Goal: Task Accomplishment & Management: Complete application form

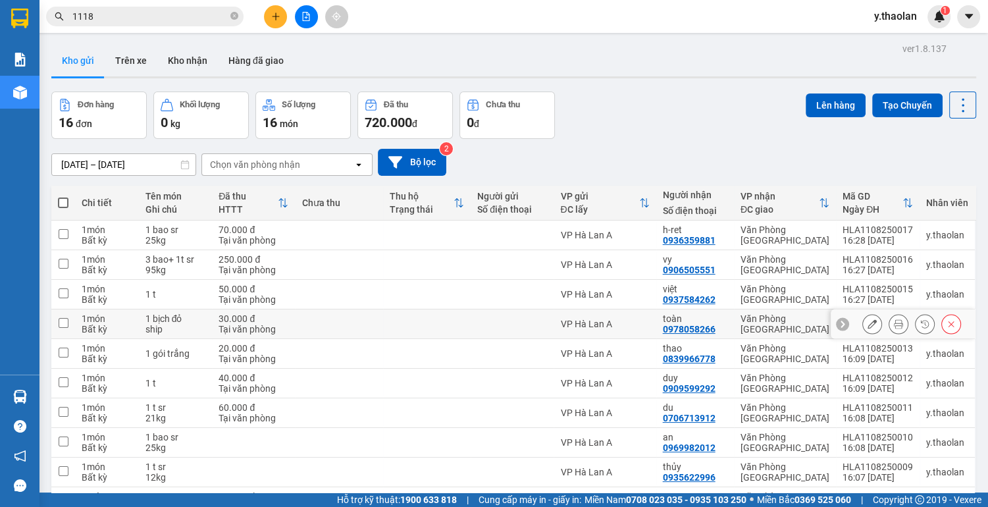
scroll to position [76, 0]
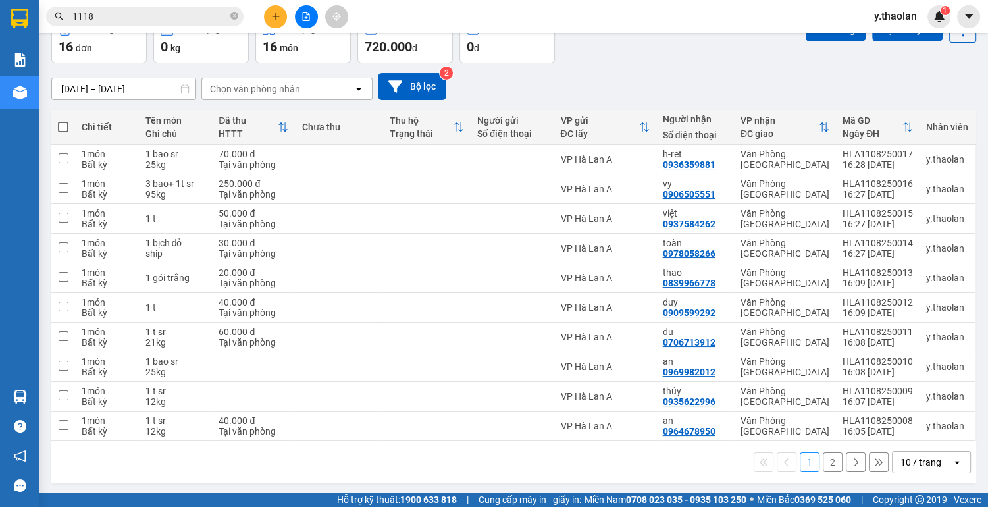
click at [929, 461] on div "10 / trang" at bounding box center [920, 461] width 41 height 13
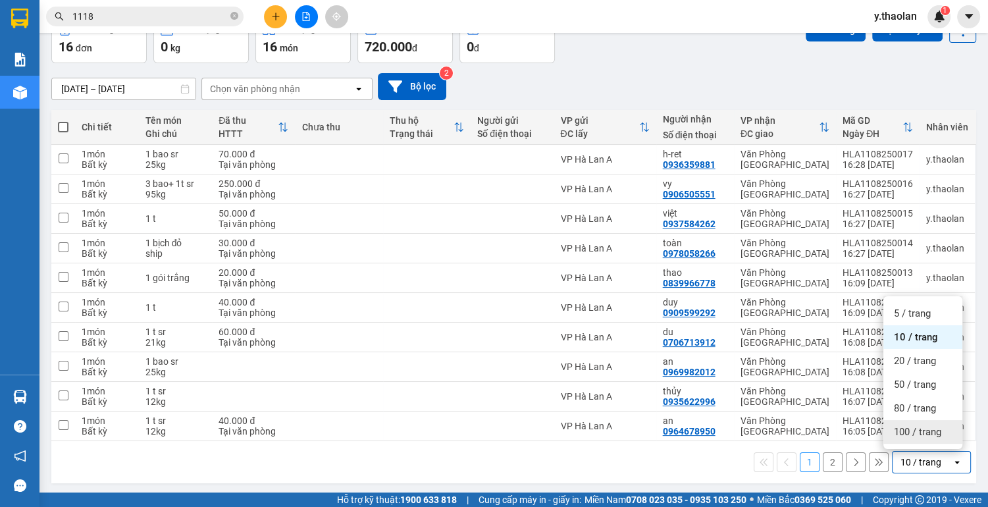
click at [925, 436] on span "100 / trang" at bounding box center [917, 431] width 47 height 13
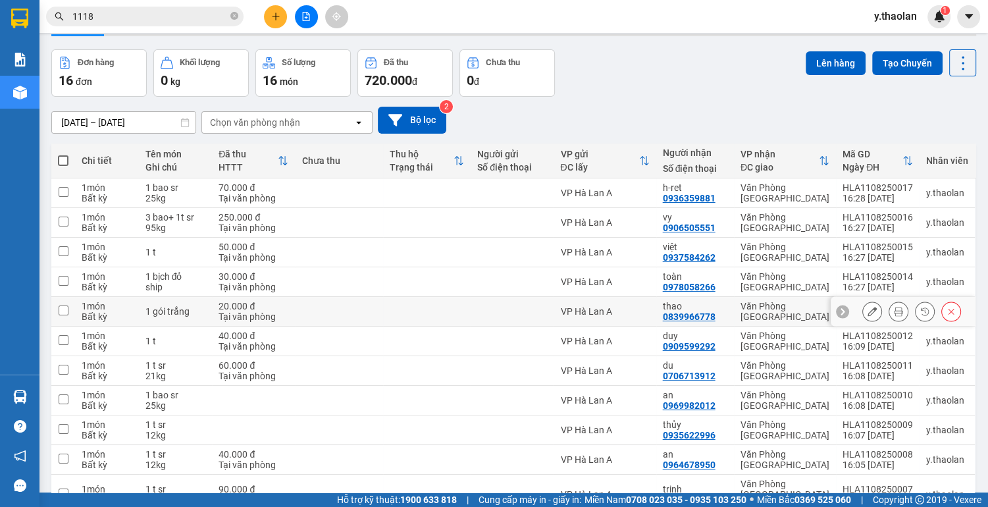
scroll to position [0, 0]
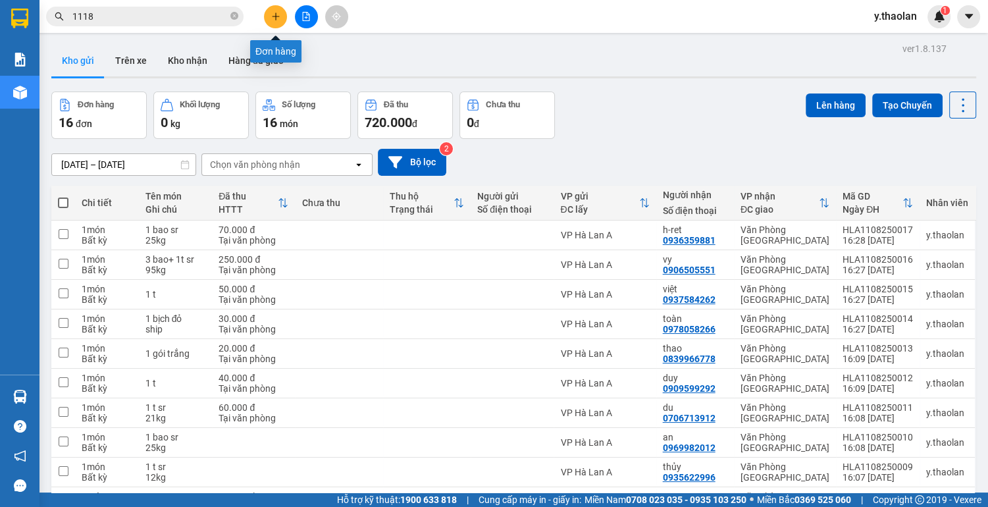
click at [280, 16] on icon "plus" at bounding box center [275, 16] width 9 height 9
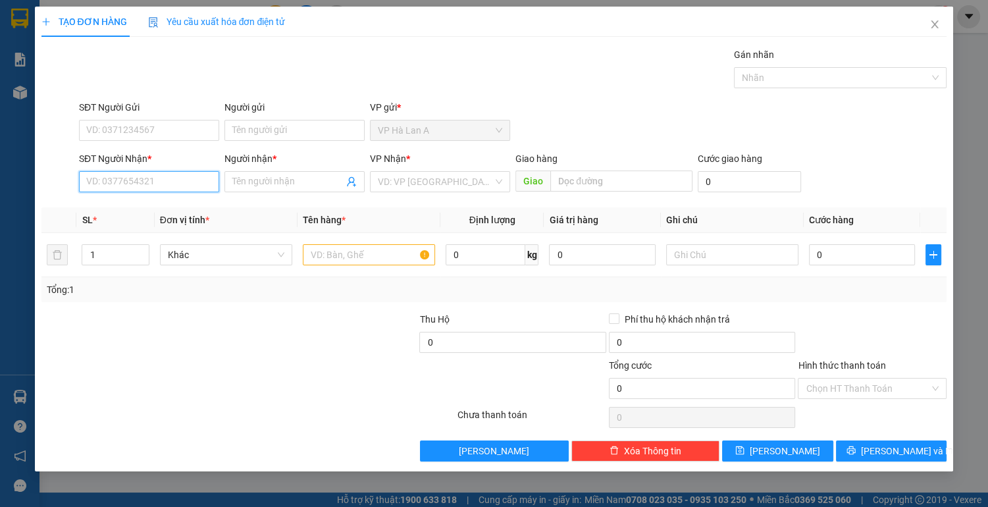
click at [178, 186] on input "SĐT Người Nhận *" at bounding box center [149, 181] width 140 height 21
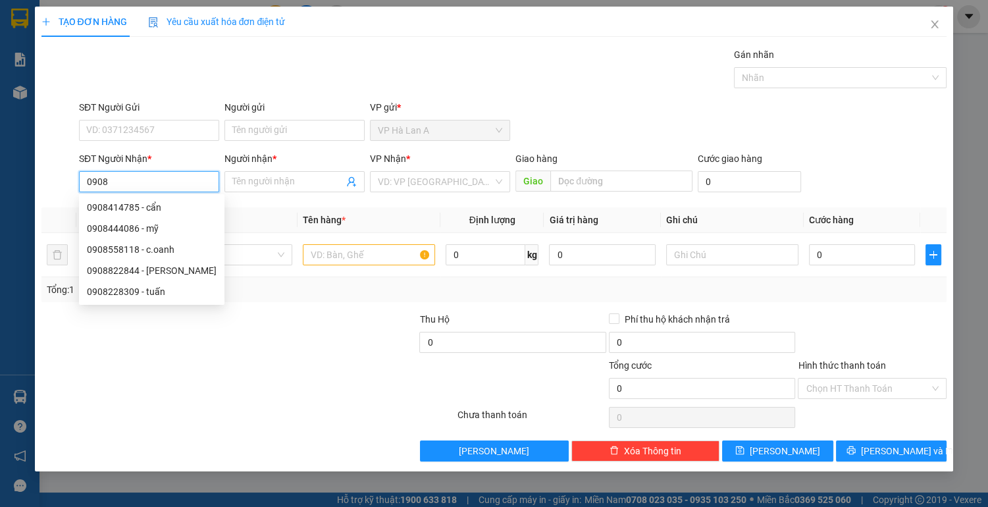
click at [178, 186] on input "0908" at bounding box center [149, 181] width 140 height 21
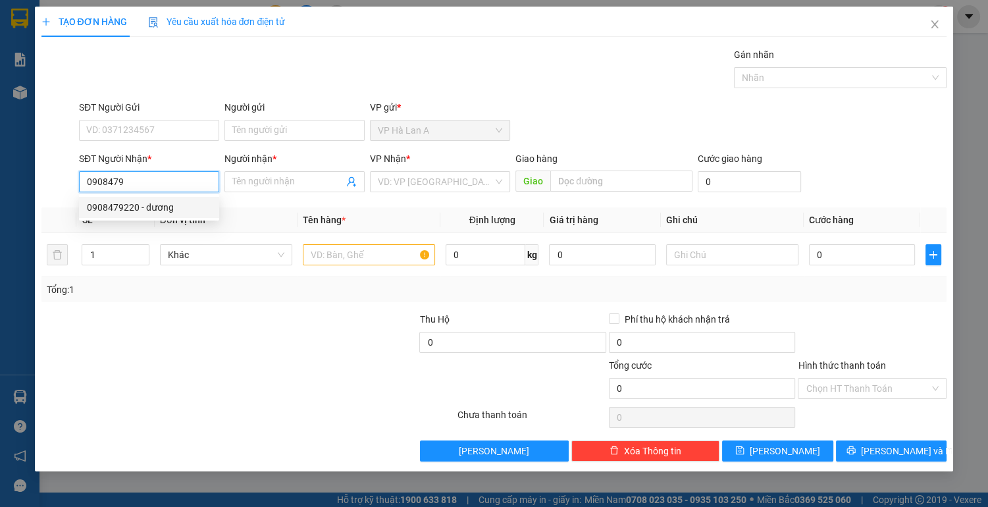
click at [163, 209] on div "0908479220 - dương" at bounding box center [149, 207] width 124 height 14
type input "0908479220"
type input "dương"
type input "0908479220"
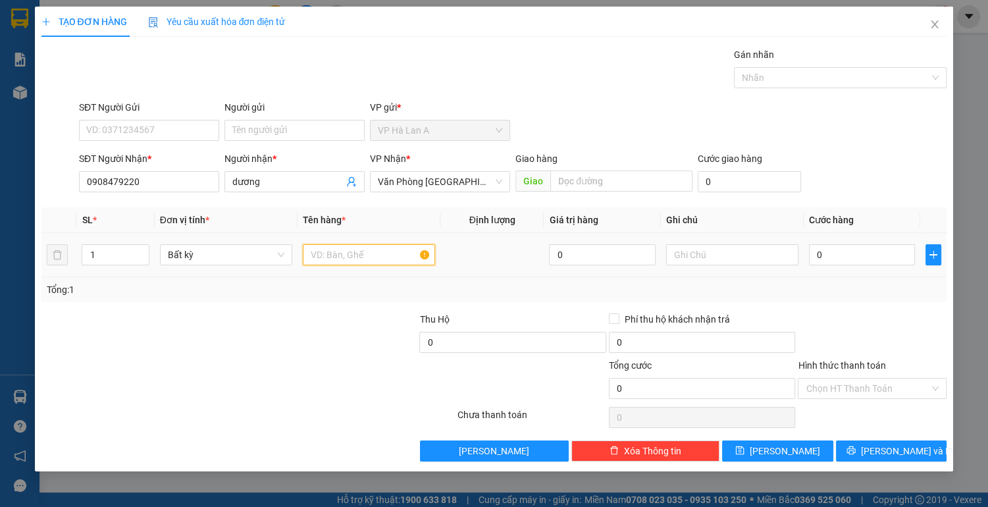
click at [342, 255] on input "text" at bounding box center [369, 254] width 132 height 21
type input "1 bt"
click at [675, 258] on input "text" at bounding box center [732, 254] width 132 height 21
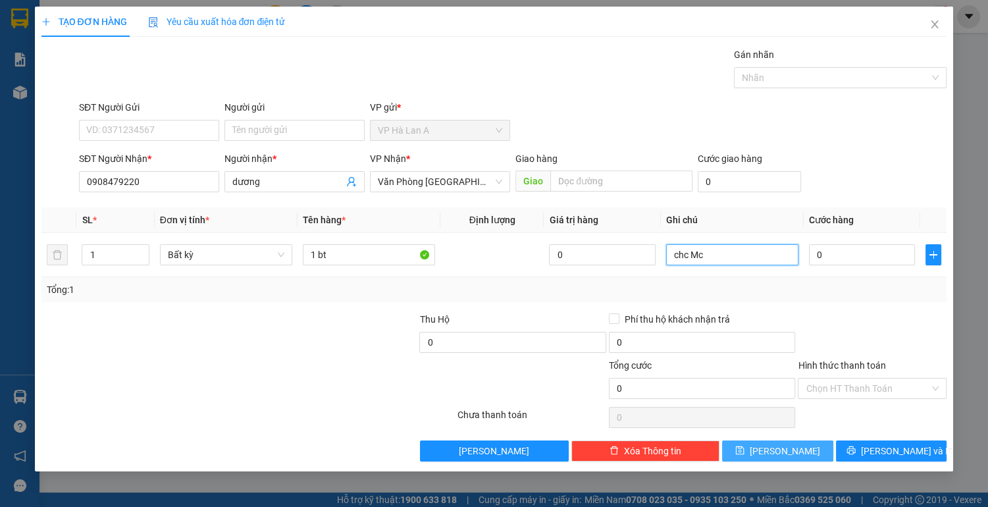
type input "chc Mc"
click at [773, 453] on button "[PERSON_NAME]" at bounding box center [777, 450] width 111 height 21
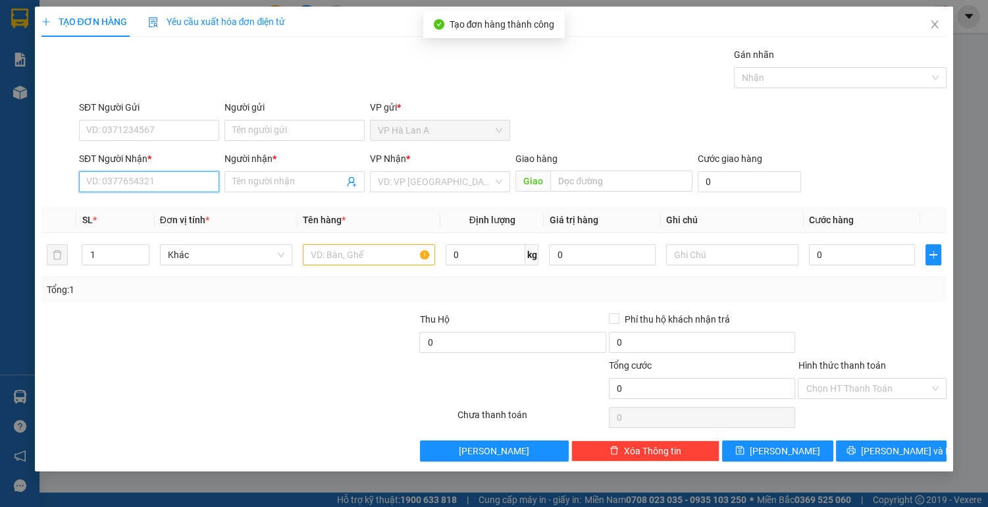
click at [168, 179] on input "SĐT Người Nhận *" at bounding box center [149, 181] width 140 height 21
type input "0354790078"
click at [156, 213] on div "0354790078 - thao" at bounding box center [149, 207] width 124 height 14
type input "thao"
type input "châu sơn"
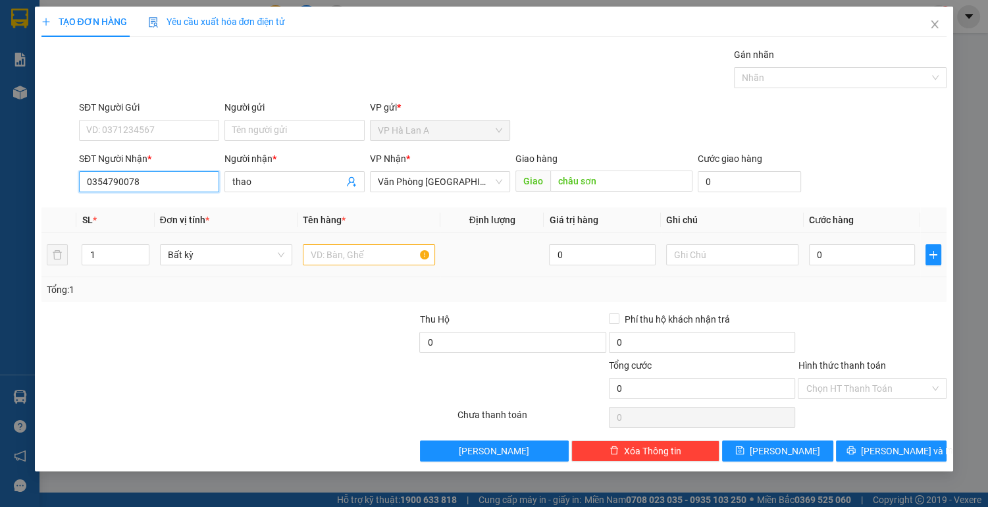
type input "0354790078"
click at [332, 253] on input "text" at bounding box center [369, 254] width 132 height 21
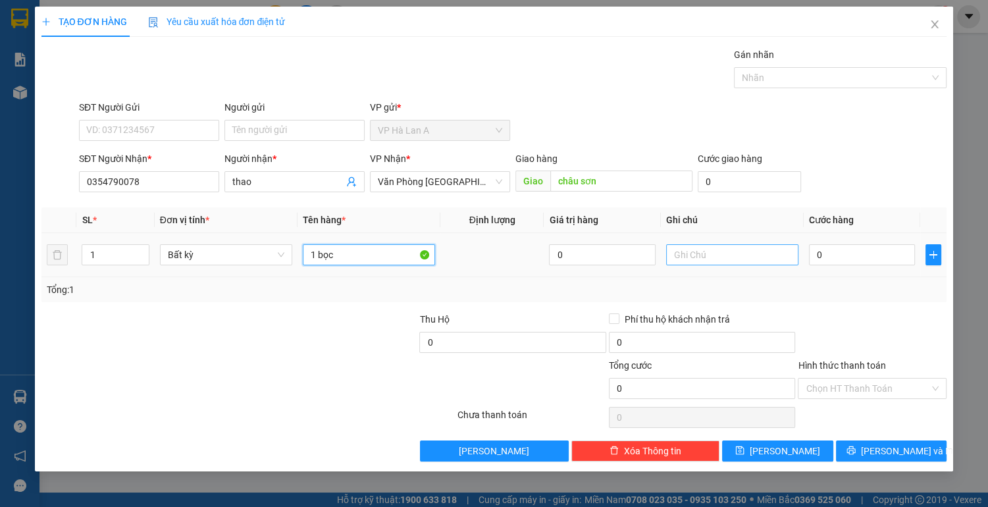
type input "1 bọc"
click at [706, 254] on input "text" at bounding box center [732, 254] width 132 height 21
type input "mc"
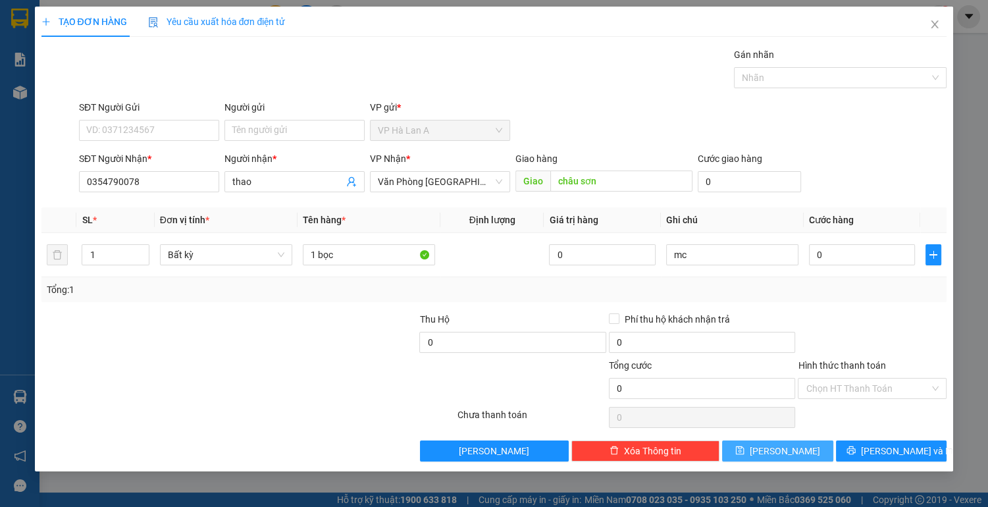
click at [774, 452] on button "[PERSON_NAME]" at bounding box center [777, 450] width 111 height 21
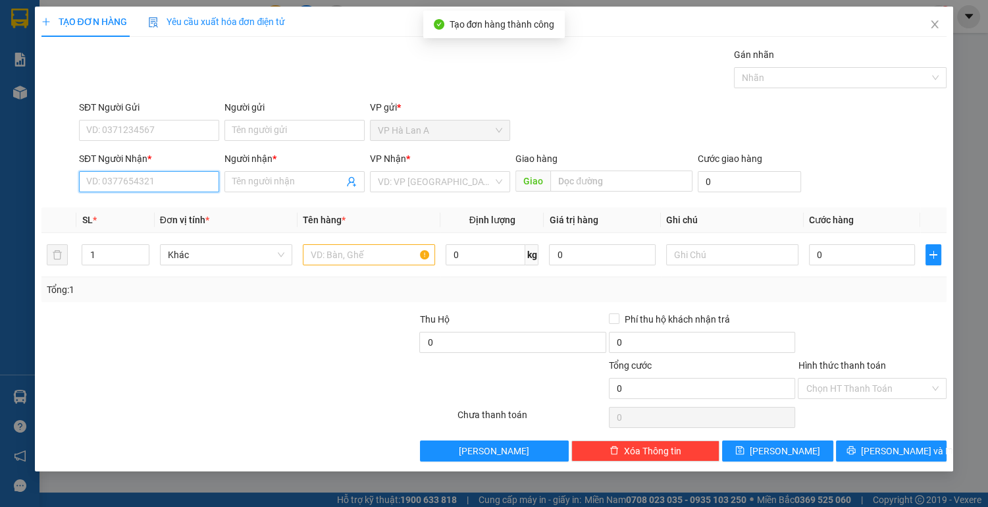
click at [176, 185] on input "SĐT Người Nhận *" at bounding box center [149, 181] width 140 height 21
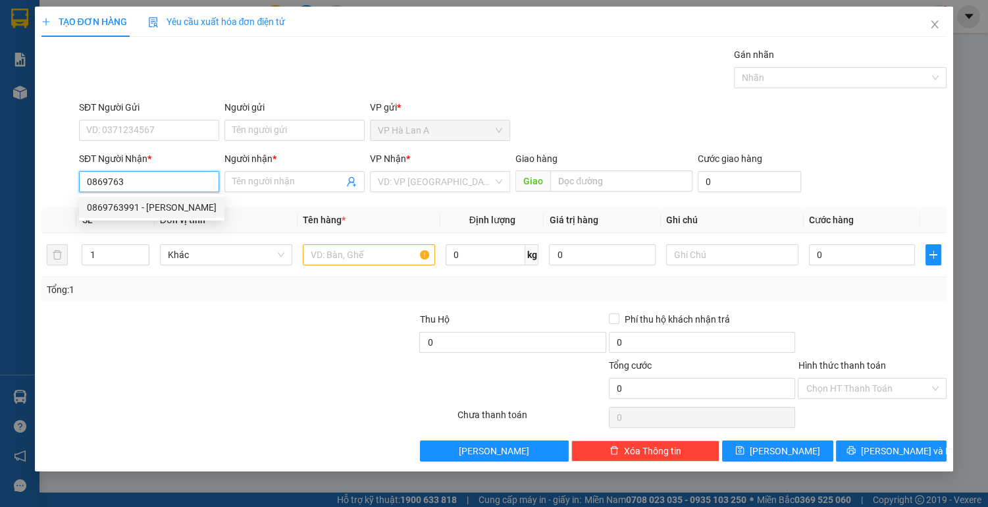
click at [165, 208] on div "0869763991 - [PERSON_NAME]" at bounding box center [152, 207] width 130 height 14
type input "0869763991"
type input "quỳnh"
type input "0869763991"
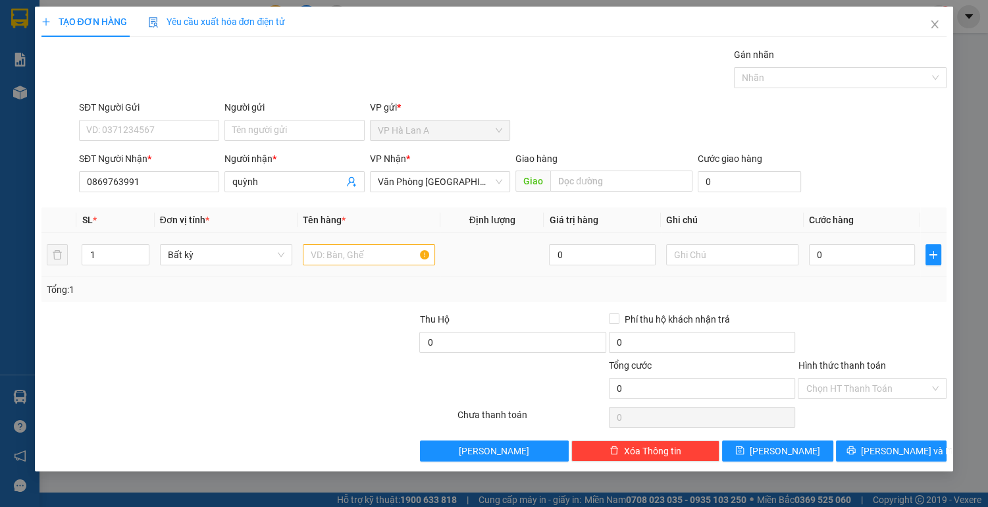
click at [334, 266] on div at bounding box center [369, 255] width 132 height 26
click at [336, 258] on input "text" at bounding box center [369, 254] width 132 height 21
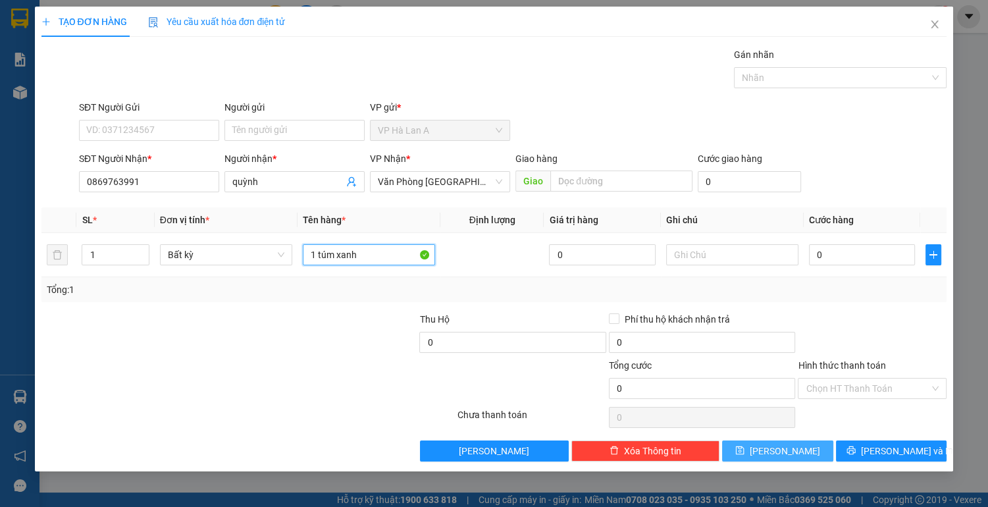
type input "1 túm xanh"
click at [785, 453] on span "[PERSON_NAME]" at bounding box center [785, 451] width 70 height 14
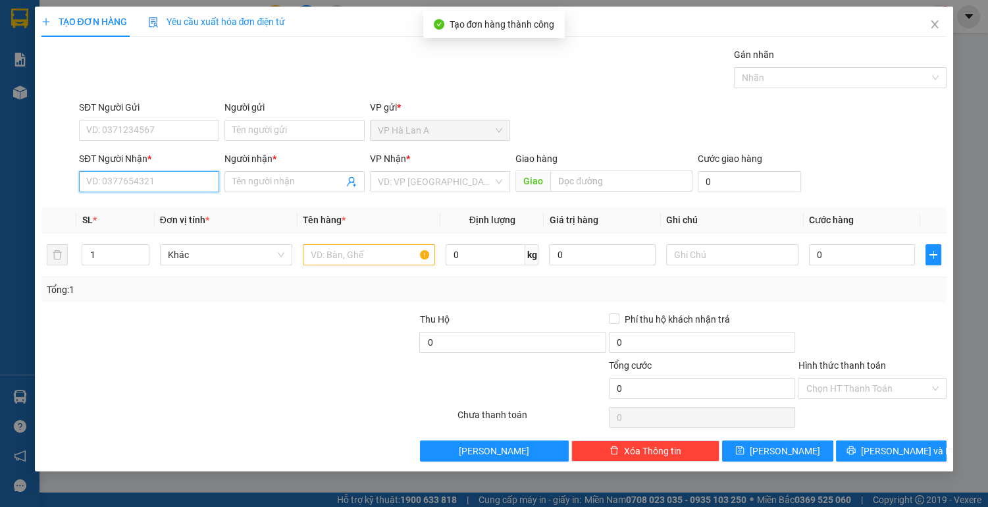
click at [197, 185] on input "SĐT Người Nhận *" at bounding box center [149, 181] width 140 height 21
click at [158, 213] on div "0818333435 - châu" at bounding box center [149, 207] width 124 height 14
type input "0818333435"
type input "châu"
type input "0818333435"
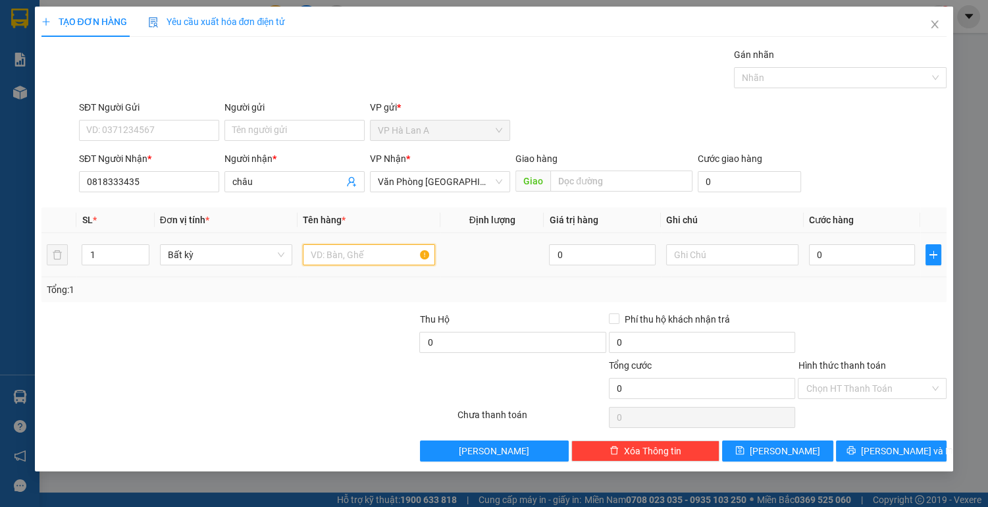
click at [323, 258] on input "text" at bounding box center [369, 254] width 132 height 21
type input "1 hộp trắng"
click at [833, 258] on input "0" at bounding box center [862, 254] width 107 height 21
type input "2"
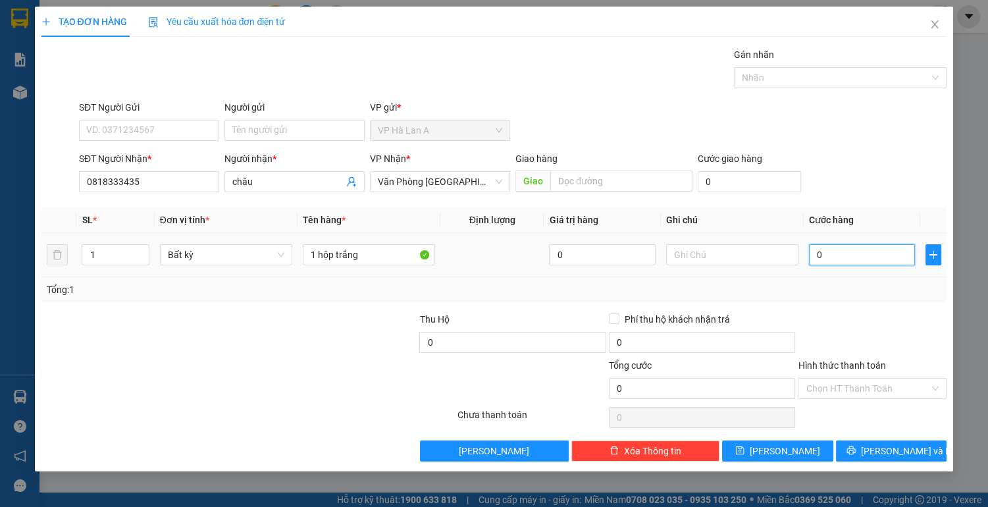
type input "2"
type input "20"
type input "20.000"
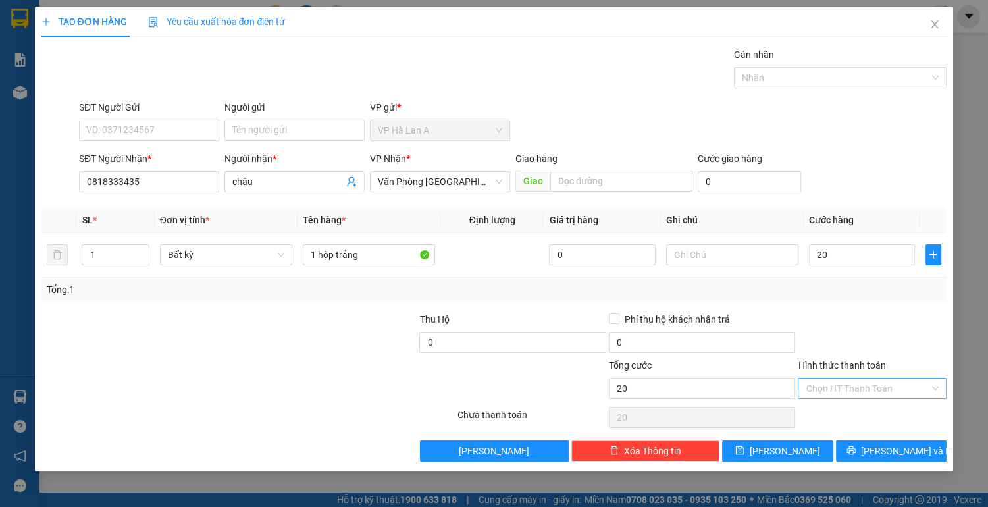
type input "20.000"
click at [837, 387] on input "Hình thức thanh toán" at bounding box center [868, 388] width 124 height 20
click at [832, 405] on div "Tại văn phòng" at bounding box center [872, 413] width 149 height 21
type input "0"
click at [775, 440] on button "[PERSON_NAME]" at bounding box center [777, 450] width 111 height 21
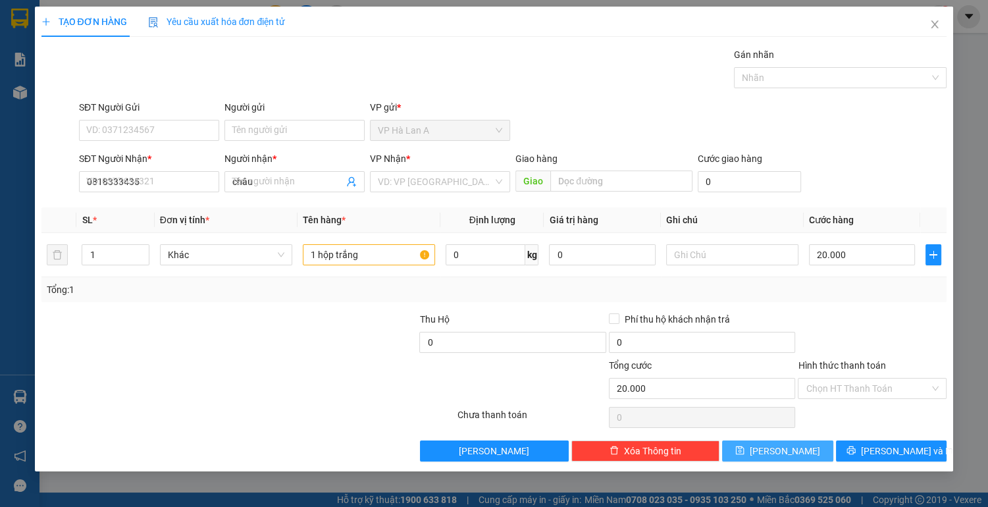
type input "0"
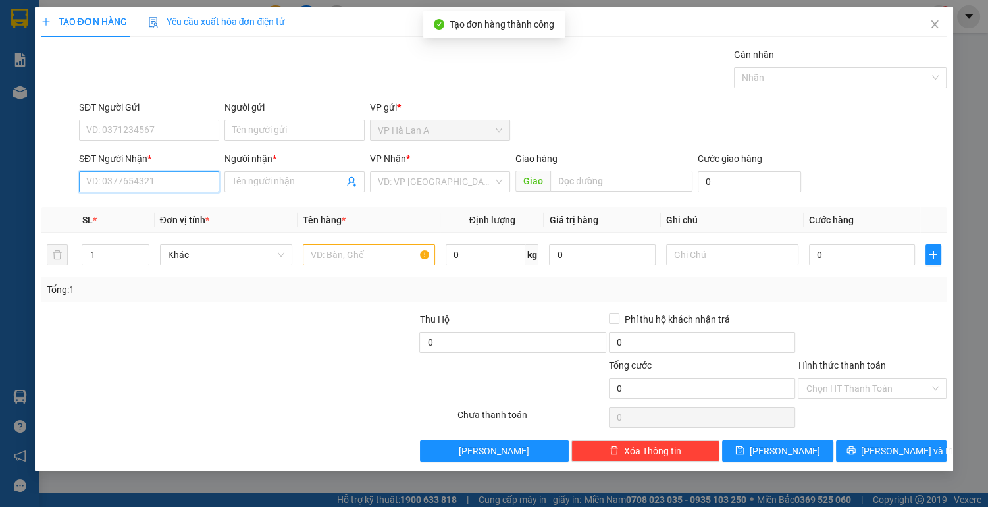
click at [194, 186] on input "SĐT Người Nhận *" at bounding box center [149, 181] width 140 height 21
type input "0961510895"
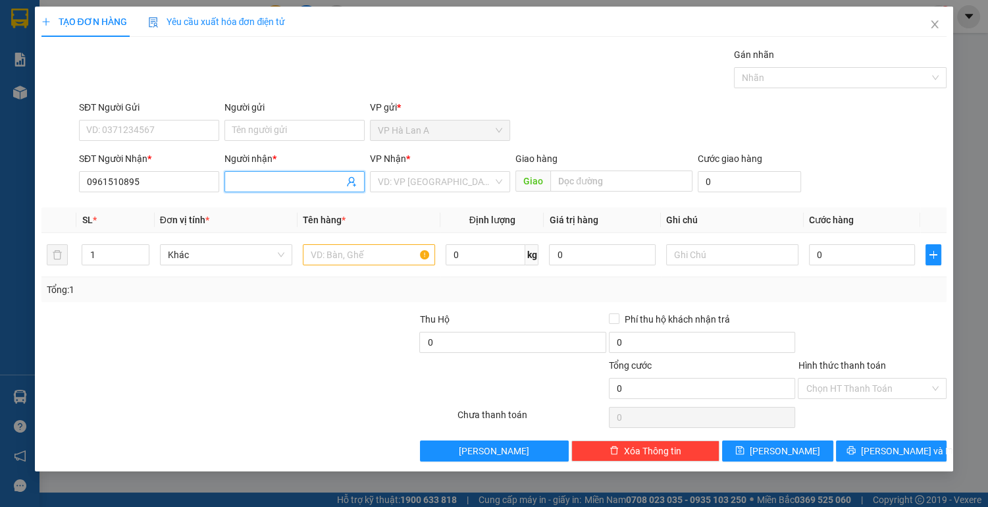
click at [294, 184] on input "Người nhận *" at bounding box center [287, 181] width 111 height 14
type input "1"
type input "khải"
click at [378, 213] on th "Tên hàng *" at bounding box center [368, 220] width 143 height 26
click at [369, 258] on input "text" at bounding box center [369, 254] width 132 height 21
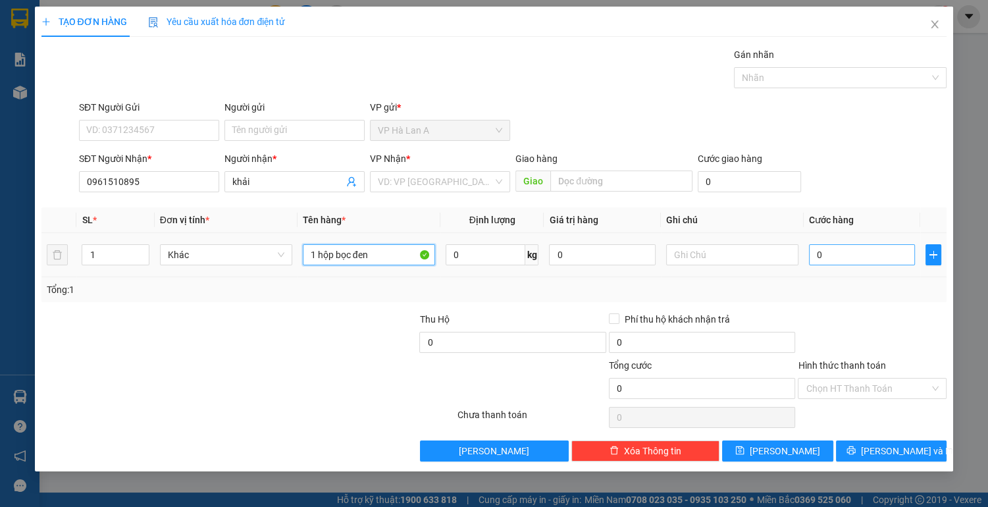
type input "1 hộp bọc đen"
click at [835, 255] on input "0" at bounding box center [862, 254] width 107 height 21
type input "2"
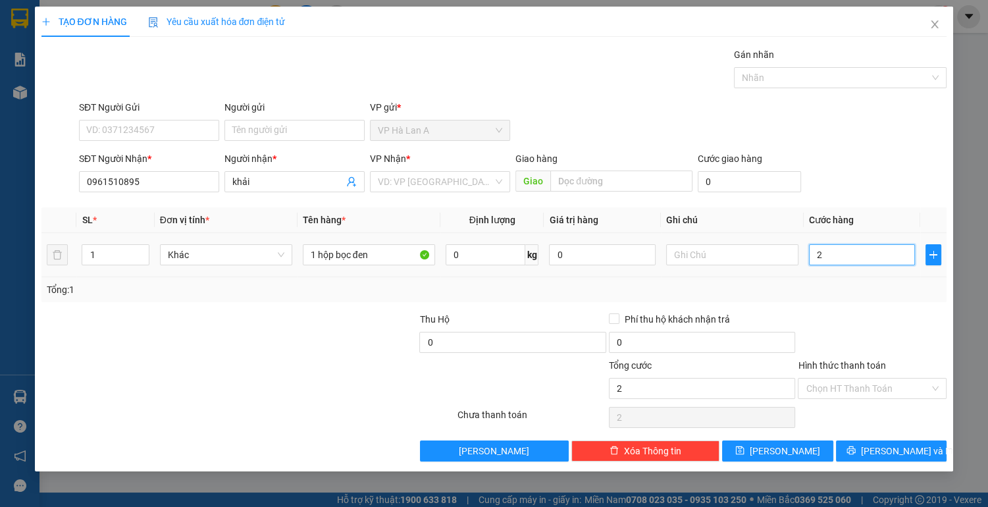
type input "20"
type input "20.000"
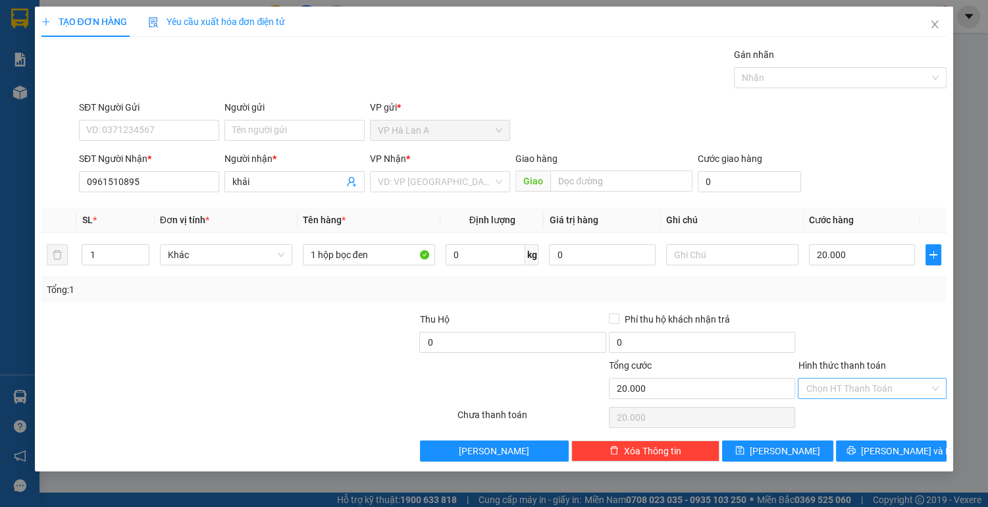
click at [842, 385] on input "Hình thức thanh toán" at bounding box center [868, 388] width 124 height 20
click at [835, 409] on div "Tại văn phòng" at bounding box center [872, 413] width 133 height 14
type input "0"
drag, startPoint x: 792, startPoint y: 446, endPoint x: 785, endPoint y: 442, distance: 7.7
click at [791, 445] on button "[PERSON_NAME]" at bounding box center [777, 450] width 111 height 21
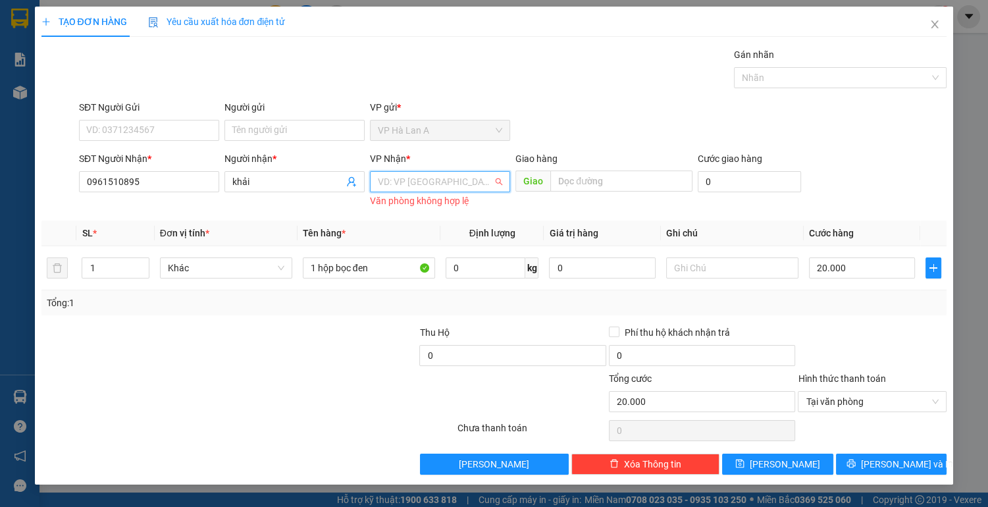
click at [425, 184] on input "search" at bounding box center [435, 182] width 115 height 20
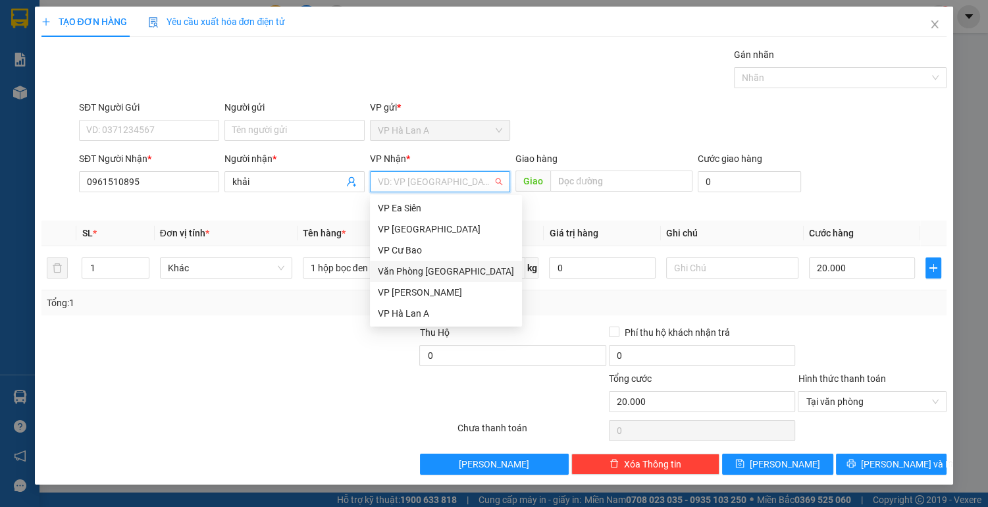
click at [424, 272] on div "Văn Phòng [GEOGRAPHIC_DATA]" at bounding box center [446, 271] width 136 height 14
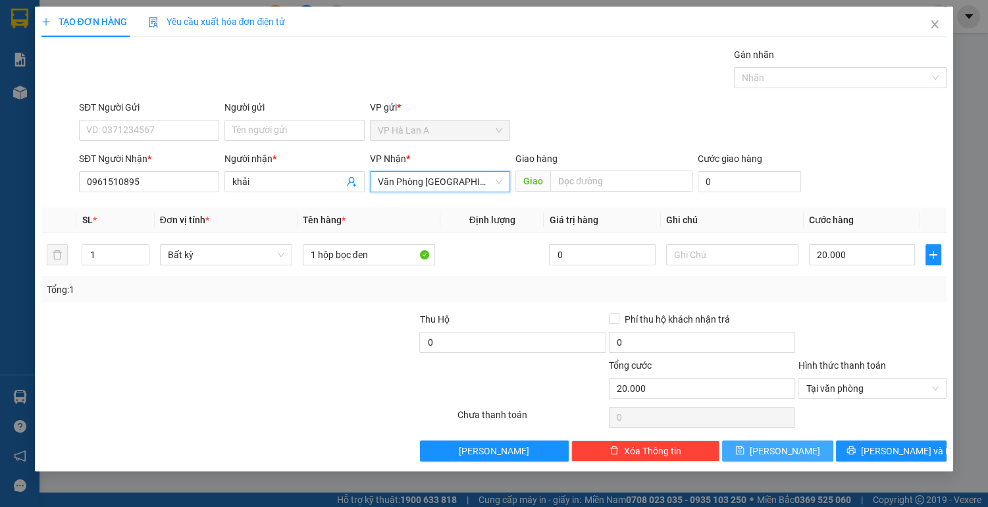
click at [744, 448] on icon "save" at bounding box center [739, 450] width 9 height 9
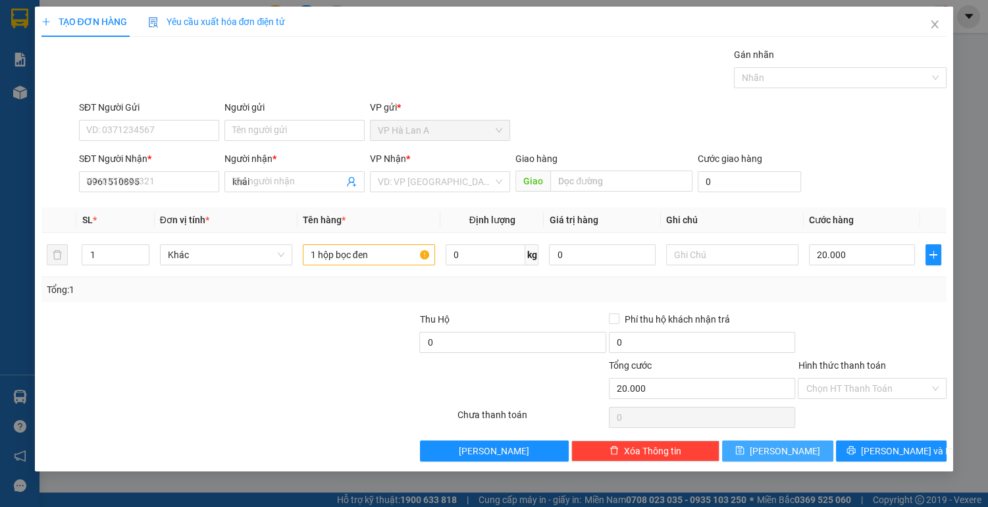
type input "0"
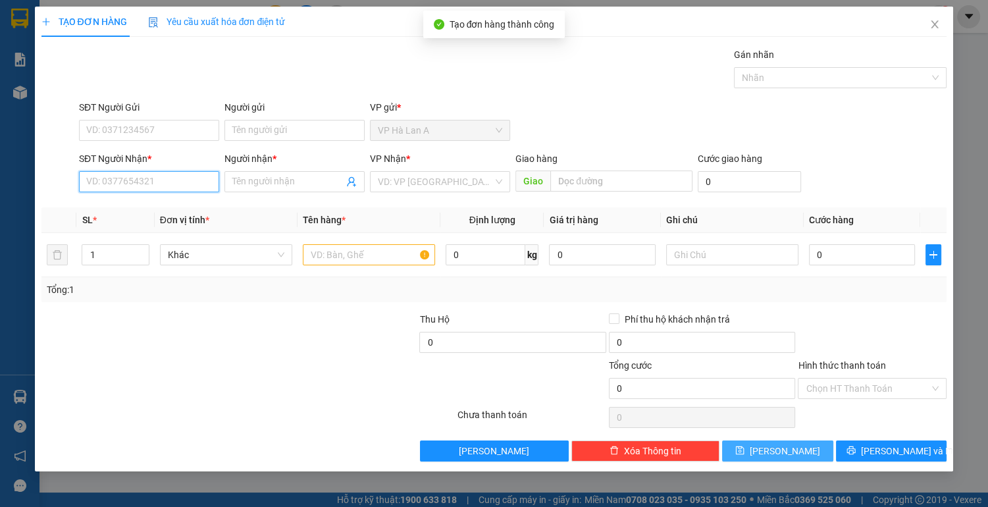
click at [132, 182] on input "SĐT Người Nhận *" at bounding box center [149, 181] width 140 height 21
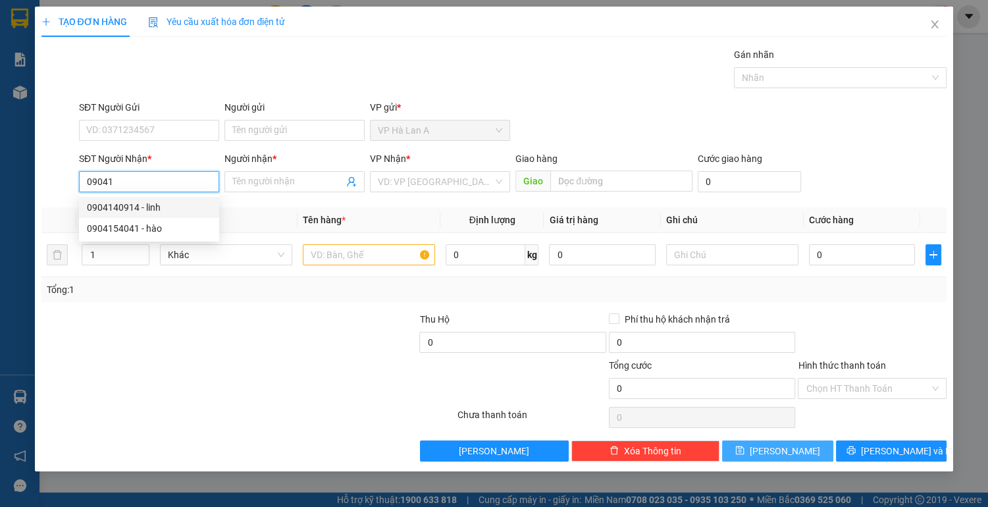
click at [123, 208] on div "0904140914 - linh" at bounding box center [149, 207] width 124 height 14
type input "0904140914"
type input "linh"
type input "chợđầumối"
type input "0904140914"
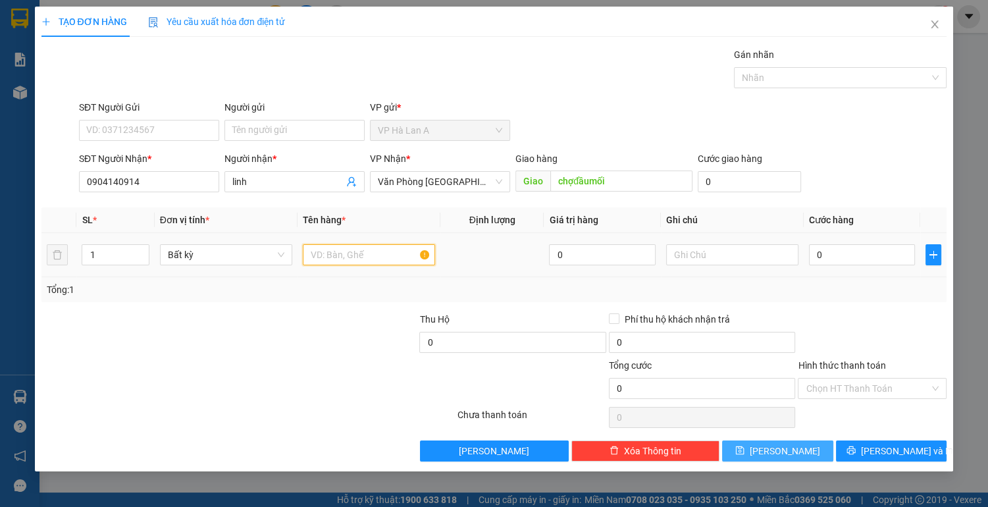
click at [341, 255] on input "text" at bounding box center [369, 254] width 132 height 21
type input "2 bao"
click at [824, 250] on input "0" at bounding box center [862, 254] width 107 height 21
type input "1"
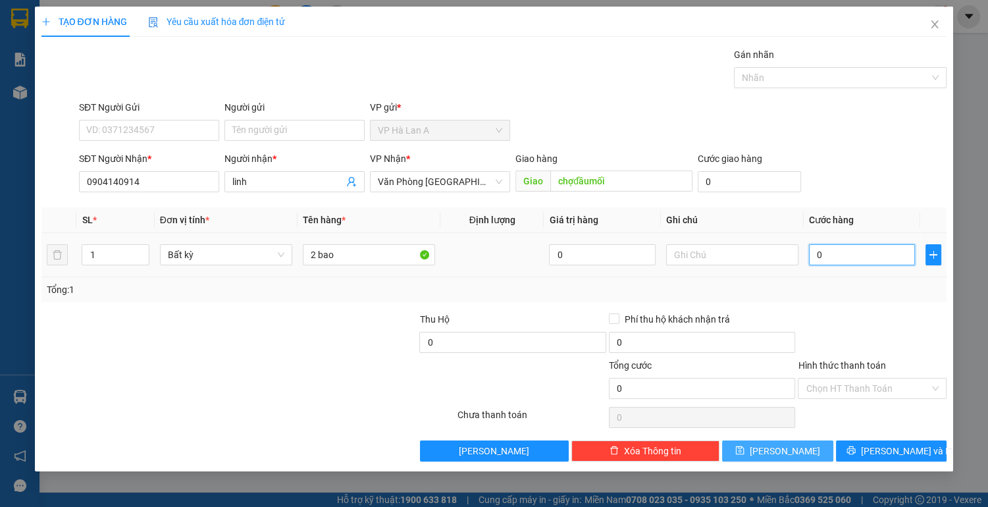
type input "1"
type input "10"
type input "100"
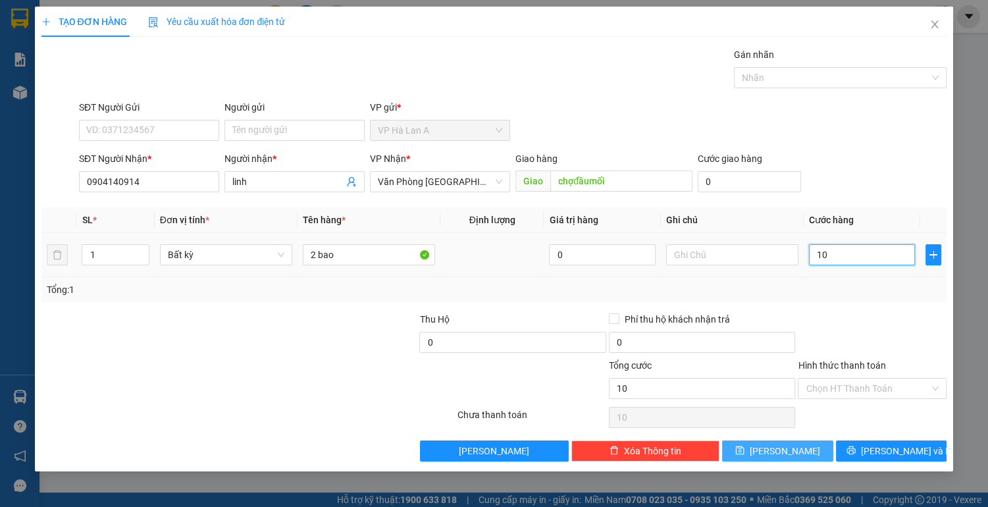
type input "100"
type input "100.000"
click at [848, 382] on input "Hình thức thanh toán" at bounding box center [868, 388] width 124 height 20
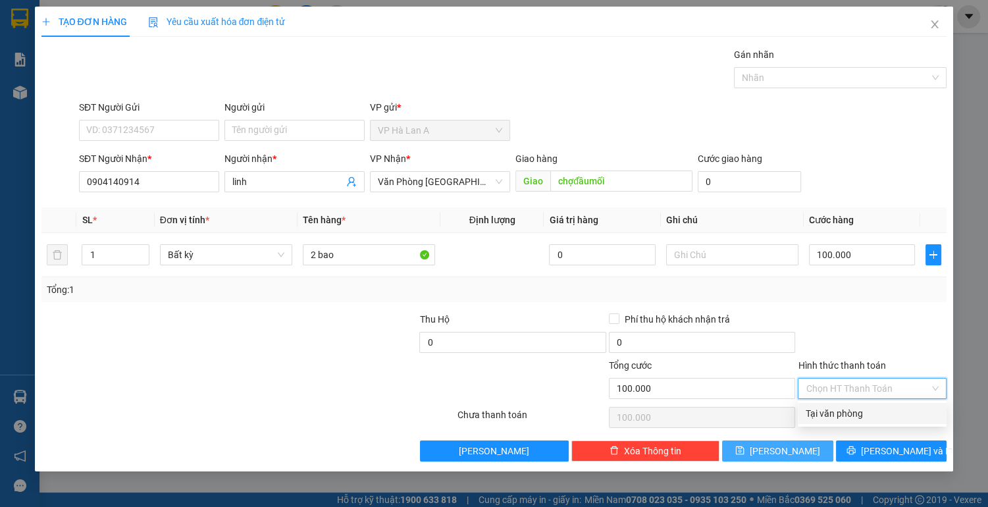
click at [840, 414] on div "Tại văn phòng" at bounding box center [872, 413] width 133 height 14
type input "0"
click at [787, 455] on span "[PERSON_NAME]" at bounding box center [785, 451] width 70 height 14
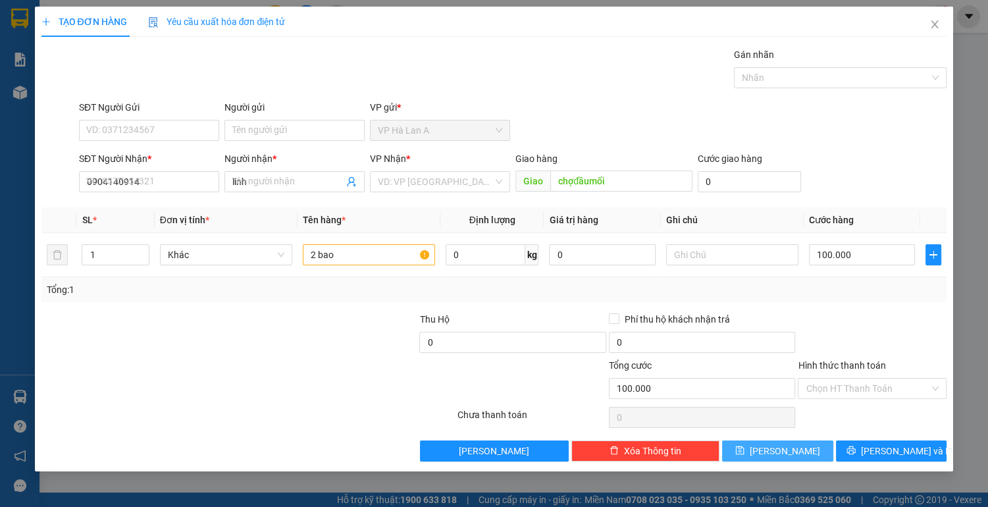
type input "0"
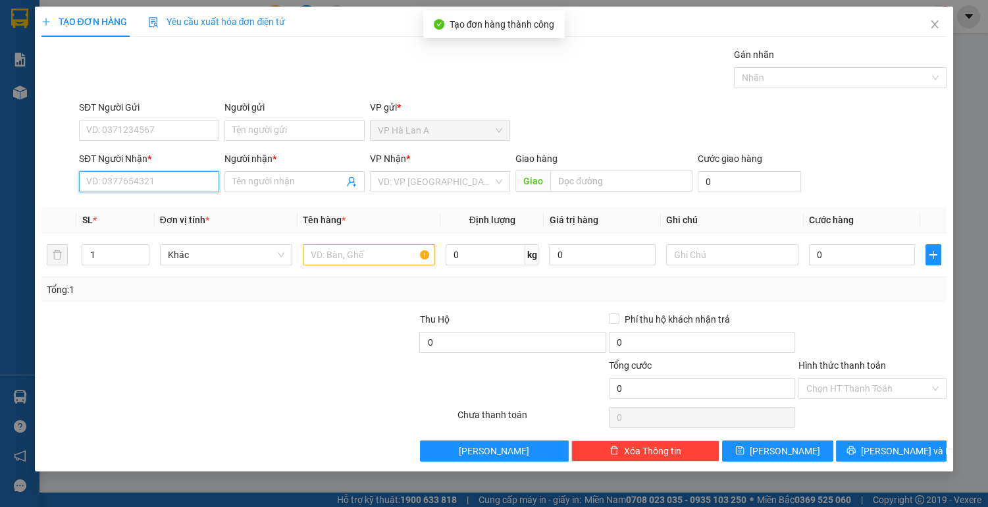
click at [151, 188] on input "SĐT Người Nhận *" at bounding box center [149, 181] width 140 height 21
click at [145, 208] on div "0906611531 - hiệp" at bounding box center [149, 207] width 124 height 14
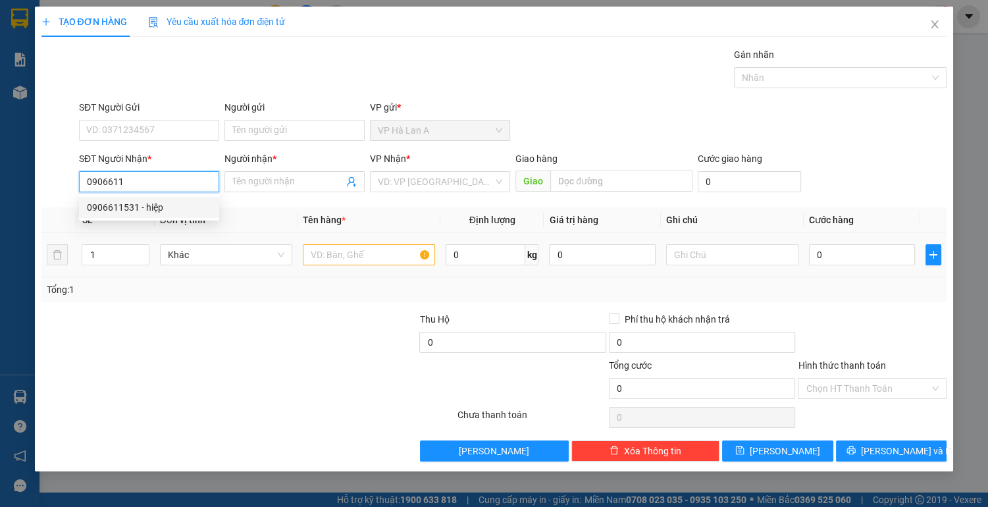
type input "0906611531"
type input "hiệp"
type input "0906611531"
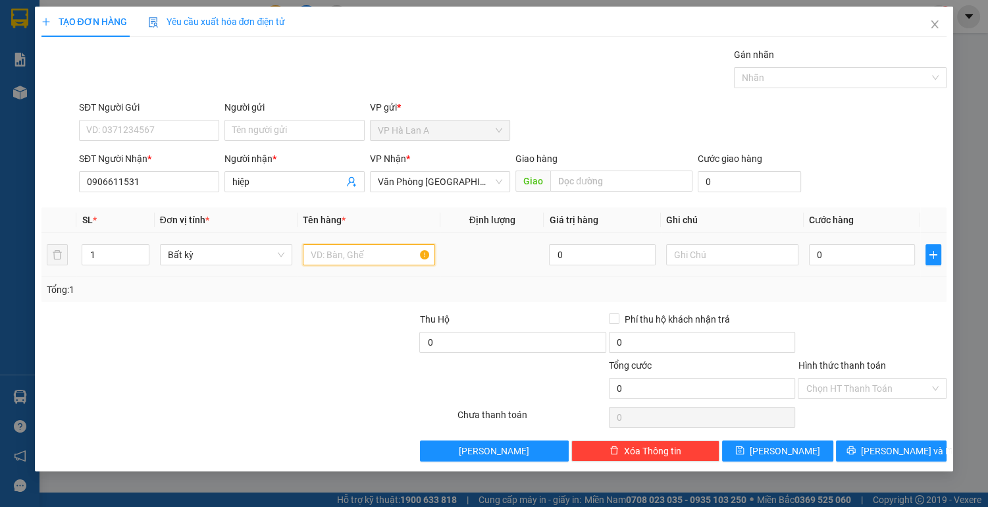
click at [337, 254] on input "text" at bounding box center [369, 254] width 132 height 21
type input "4 can mật"
click at [747, 450] on button "[PERSON_NAME]" at bounding box center [777, 450] width 111 height 21
click at [142, 182] on input "SĐT Người Nhận *" at bounding box center [149, 181] width 140 height 21
type input "0906687082"
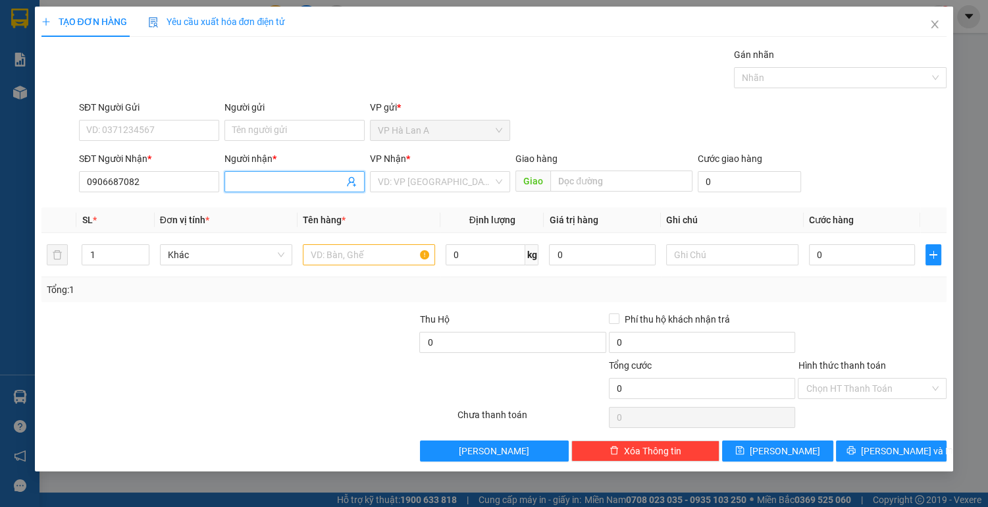
click at [276, 182] on input "Người nhận *" at bounding box center [287, 181] width 111 height 14
type input "thanh"
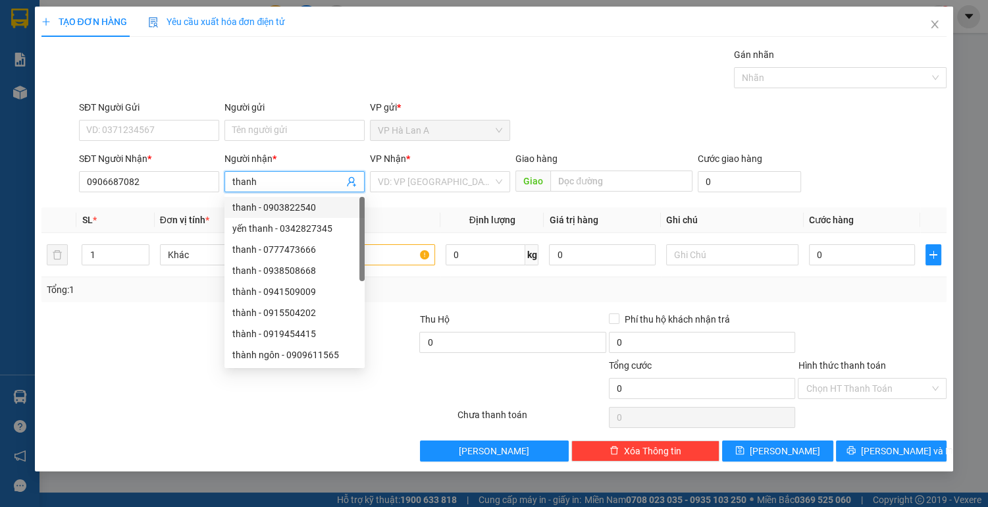
click at [286, 207] on div "thanh - 0903822540" at bounding box center [294, 207] width 124 height 14
type input "0903822540"
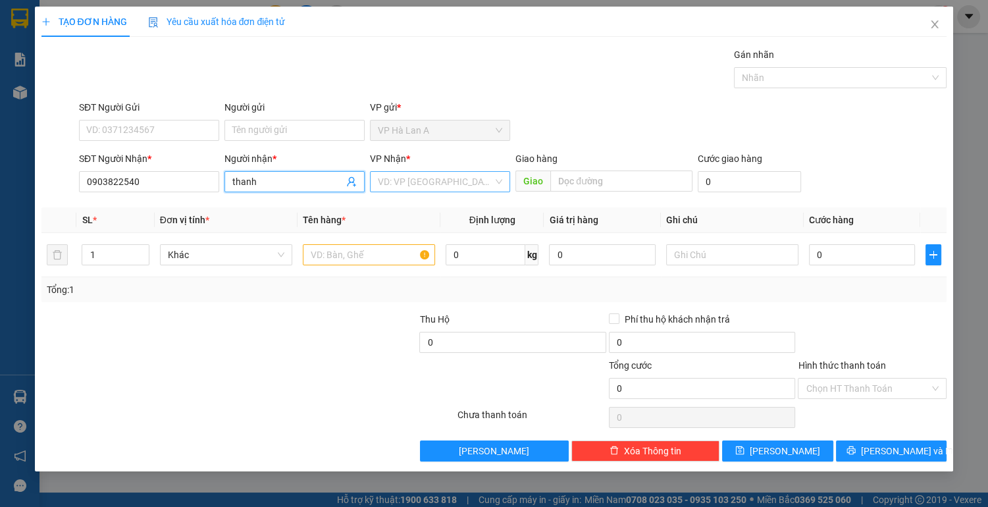
type input "thanh"
click at [443, 189] on input "search" at bounding box center [435, 182] width 115 height 20
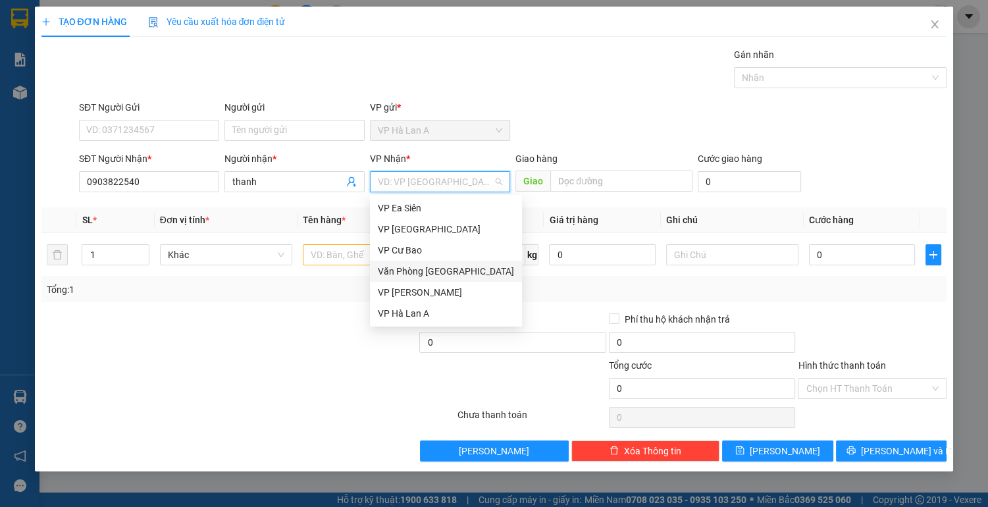
click at [445, 271] on div "Văn Phòng [GEOGRAPHIC_DATA]" at bounding box center [446, 271] width 136 height 14
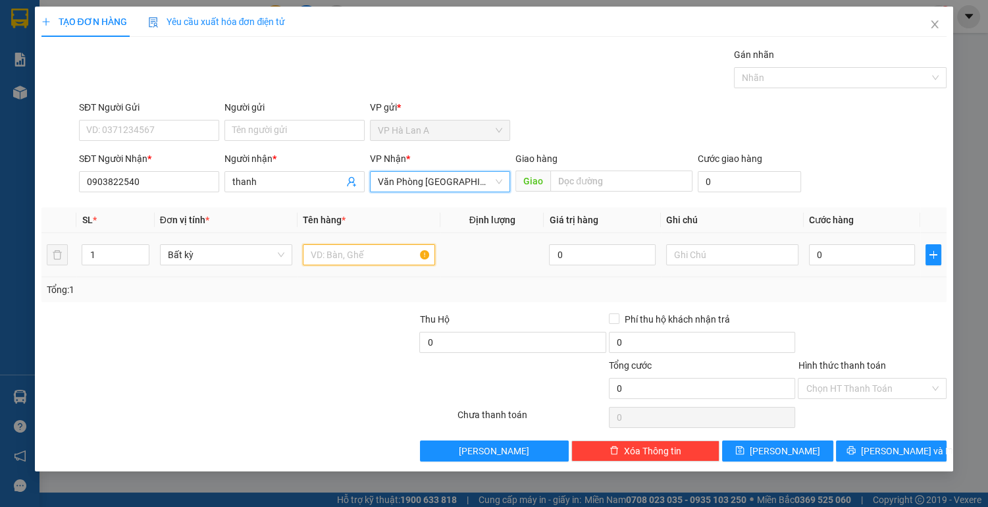
click at [365, 252] on input "text" at bounding box center [369, 254] width 132 height 21
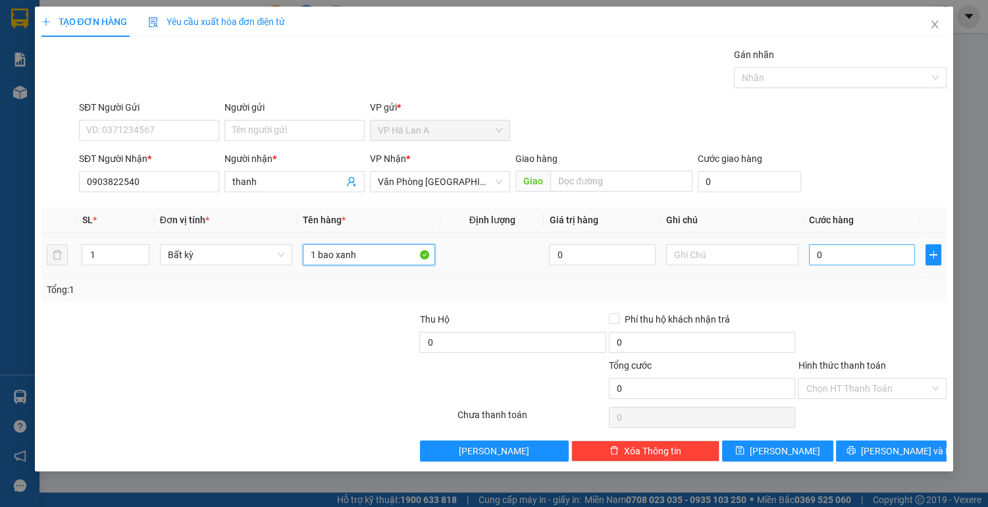
type input "1 bao xanh"
click at [837, 255] on input "0" at bounding box center [862, 254] width 107 height 21
type input "9"
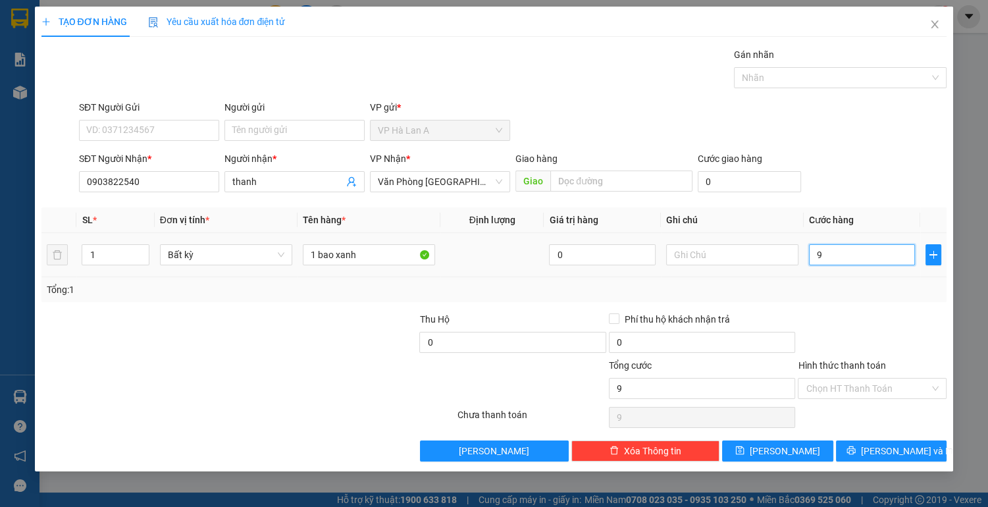
type input "90"
type input "90.000"
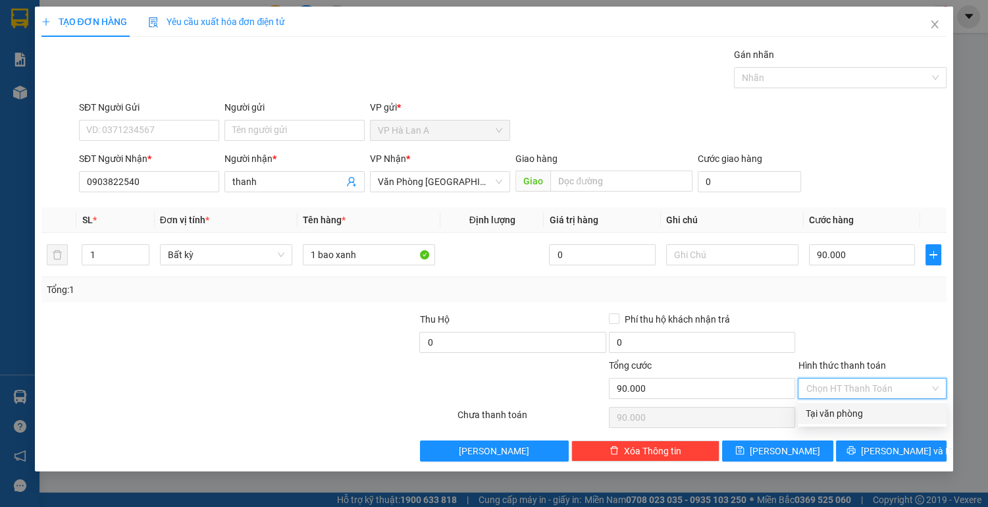
click at [837, 381] on input "Hình thức thanh toán" at bounding box center [868, 388] width 124 height 20
click at [840, 419] on div "Tại văn phòng" at bounding box center [872, 413] width 133 height 14
type input "0"
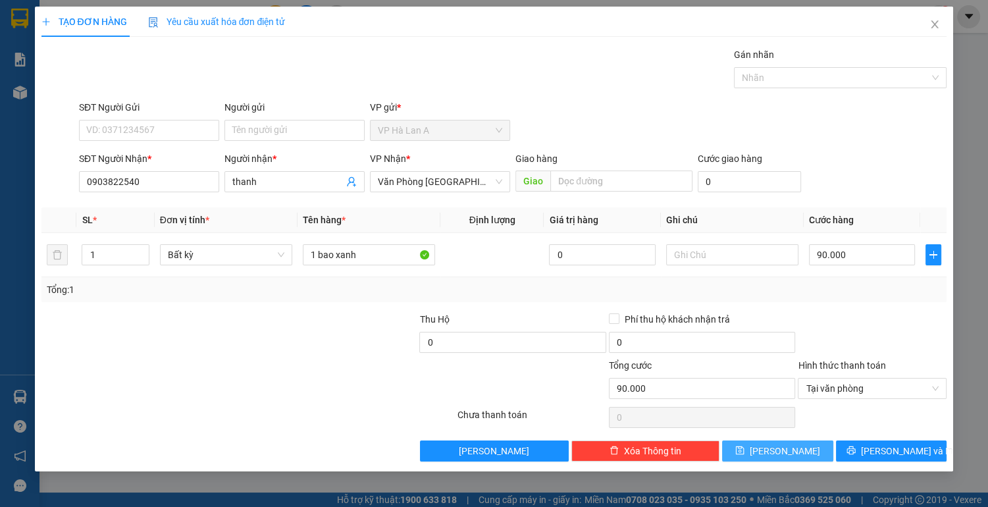
click at [808, 448] on button "[PERSON_NAME]" at bounding box center [777, 450] width 111 height 21
type input "0"
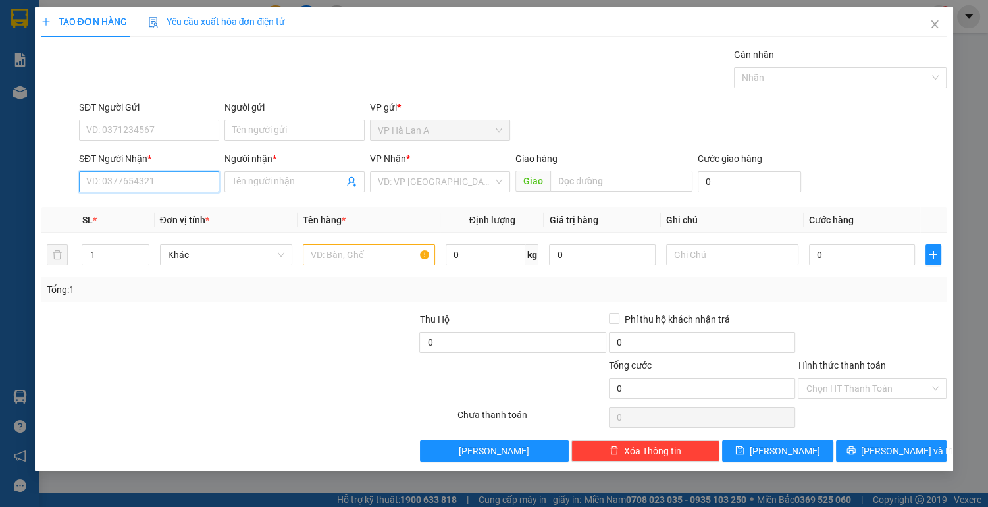
click at [163, 179] on input "SĐT Người Nhận *" at bounding box center [149, 181] width 140 height 21
click at [340, 177] on input "Người nhận *" at bounding box center [287, 181] width 111 height 14
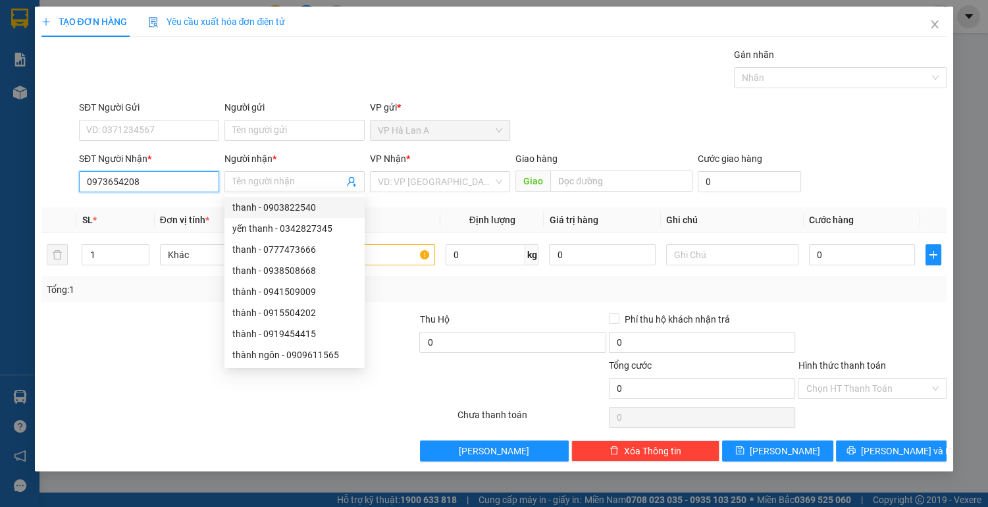
click at [192, 187] on input "0973654208" at bounding box center [149, 181] width 140 height 21
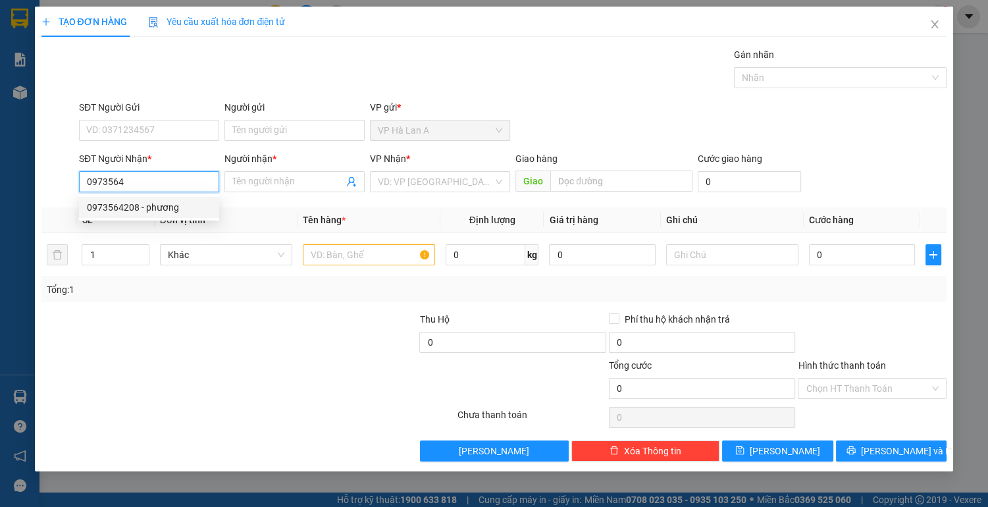
click at [176, 211] on div "0973564208 - phương" at bounding box center [149, 207] width 124 height 14
type input "0973564208"
type input "phương"
type input "cvtth"
type input "0973564208"
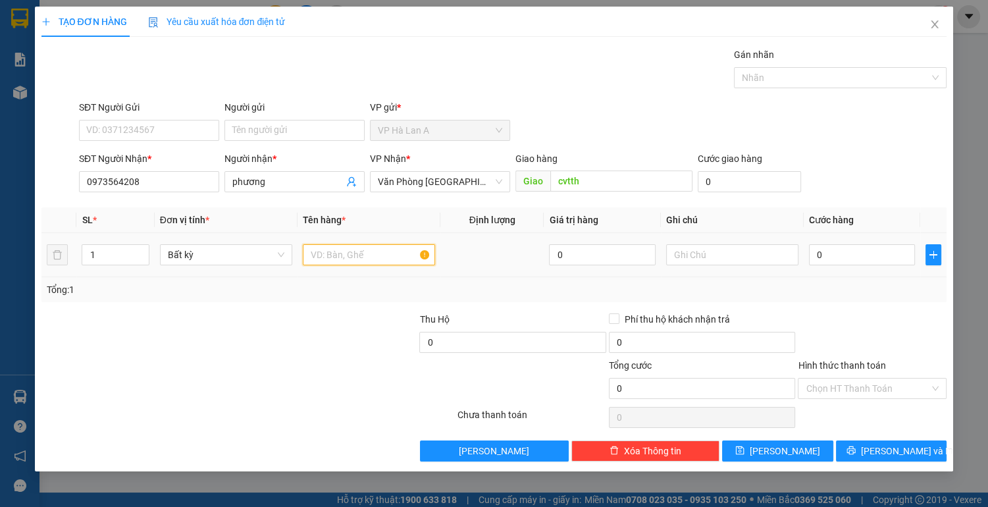
click at [345, 247] on input "text" at bounding box center [369, 254] width 132 height 21
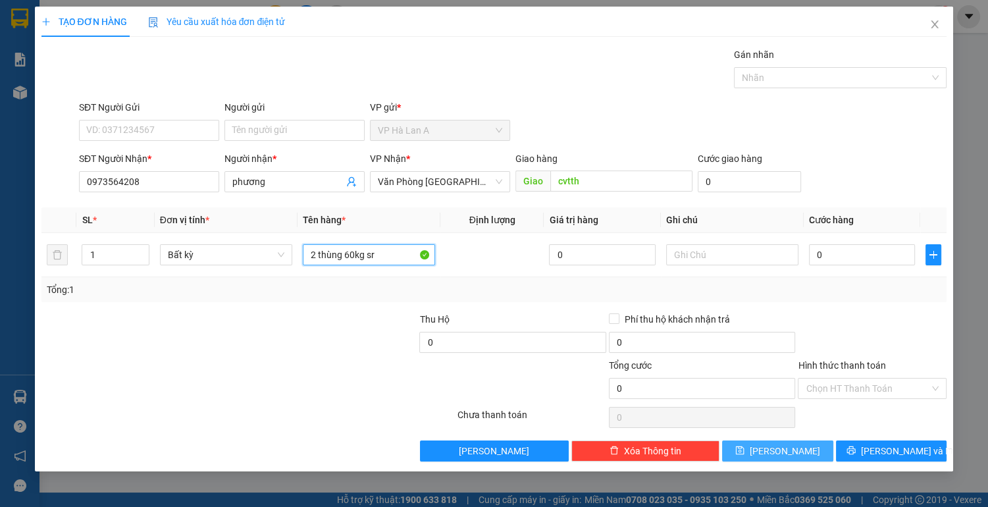
type input "2 thùng 60kg sr"
click at [775, 450] on button "[PERSON_NAME]" at bounding box center [777, 450] width 111 height 21
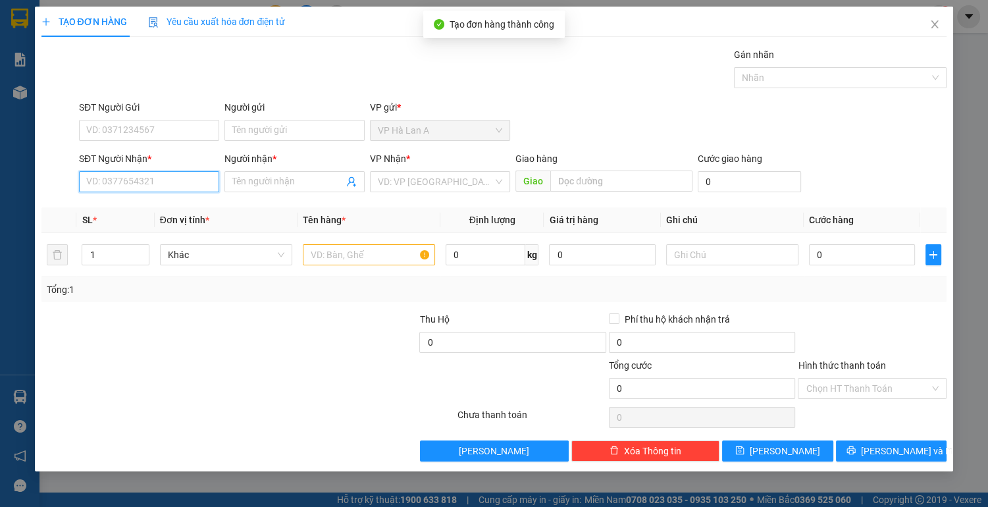
click at [168, 184] on input "SĐT Người Nhận *" at bounding box center [149, 181] width 140 height 21
type input "090354468"
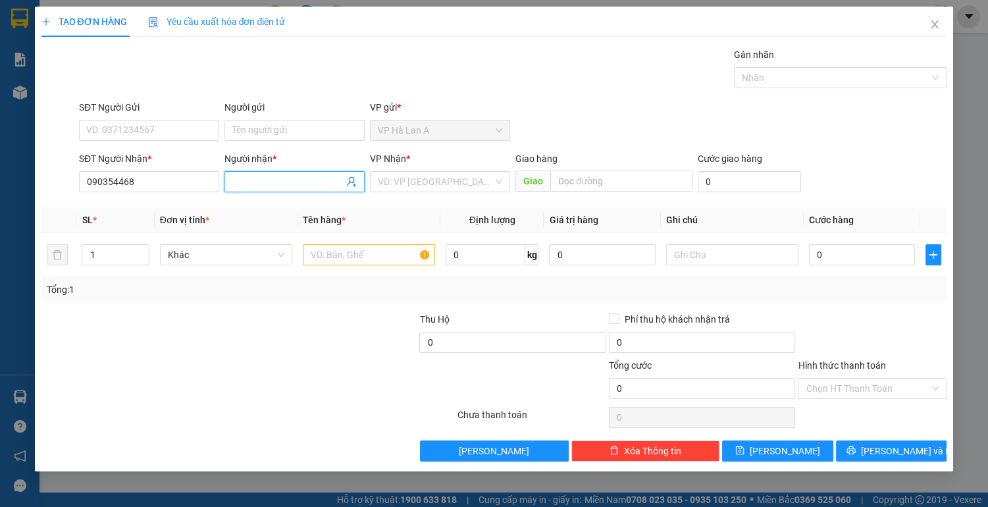
click at [289, 182] on input "Người nhận *" at bounding box center [287, 181] width 111 height 14
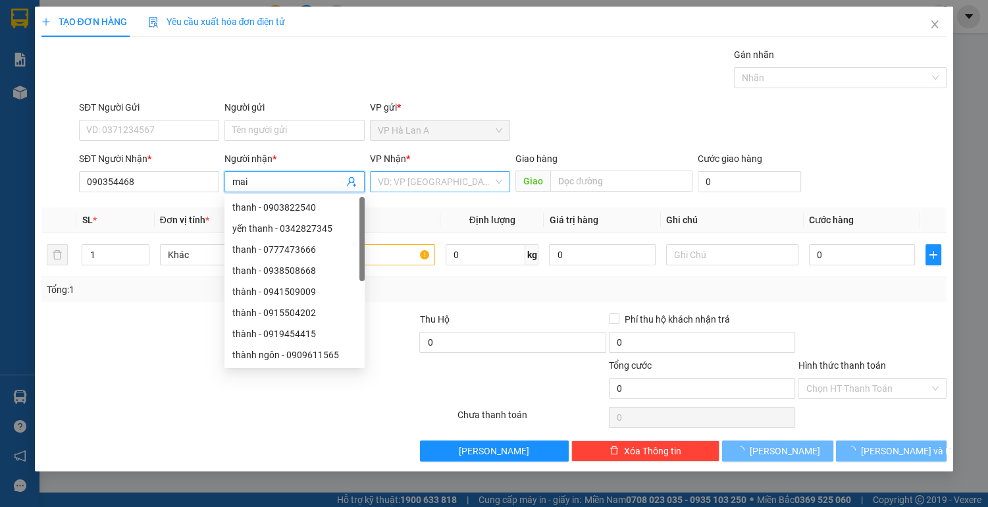
type input "mai"
click at [451, 180] on input "search" at bounding box center [435, 182] width 115 height 20
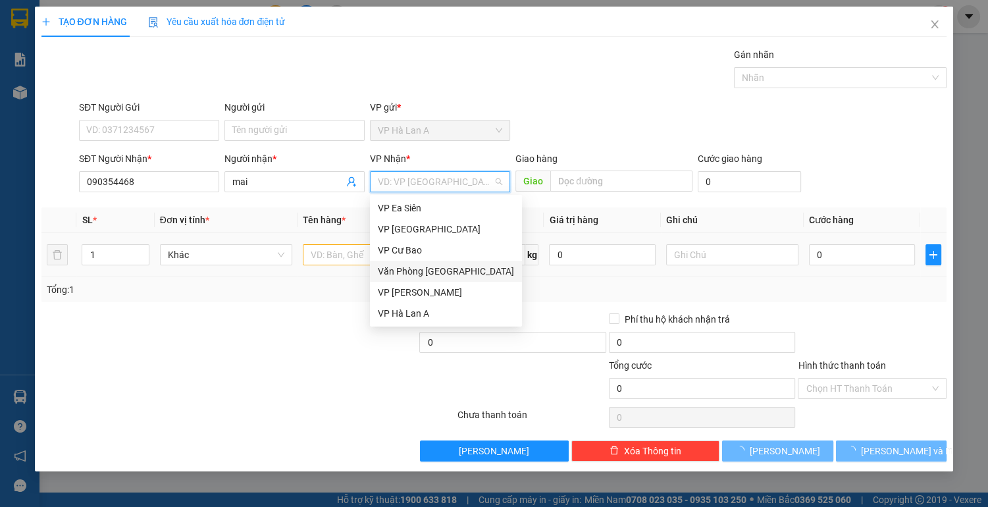
click at [421, 273] on div "Văn Phòng [GEOGRAPHIC_DATA]" at bounding box center [446, 271] width 136 height 14
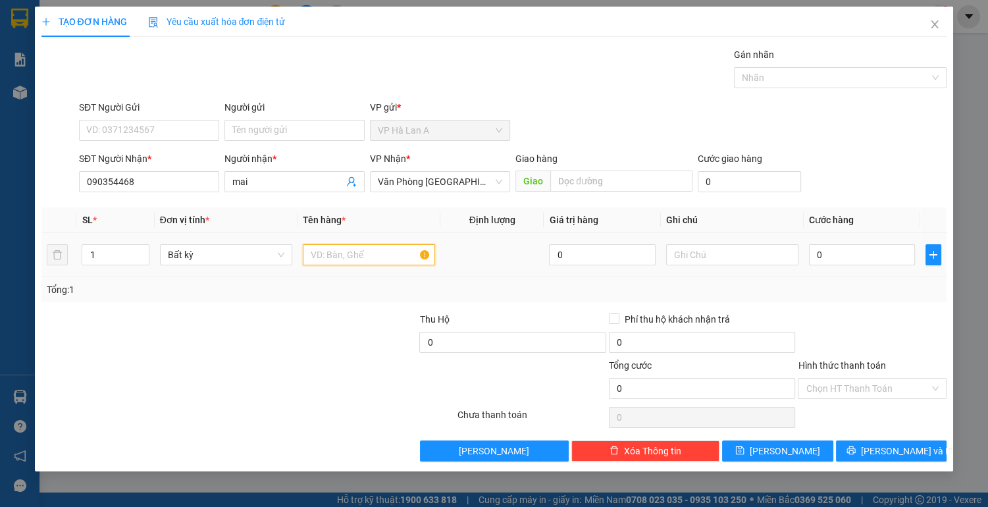
click at [353, 257] on input "text" at bounding box center [369, 254] width 132 height 21
type input "1 thùng xốp"
click at [739, 449] on button "[PERSON_NAME]" at bounding box center [777, 450] width 111 height 21
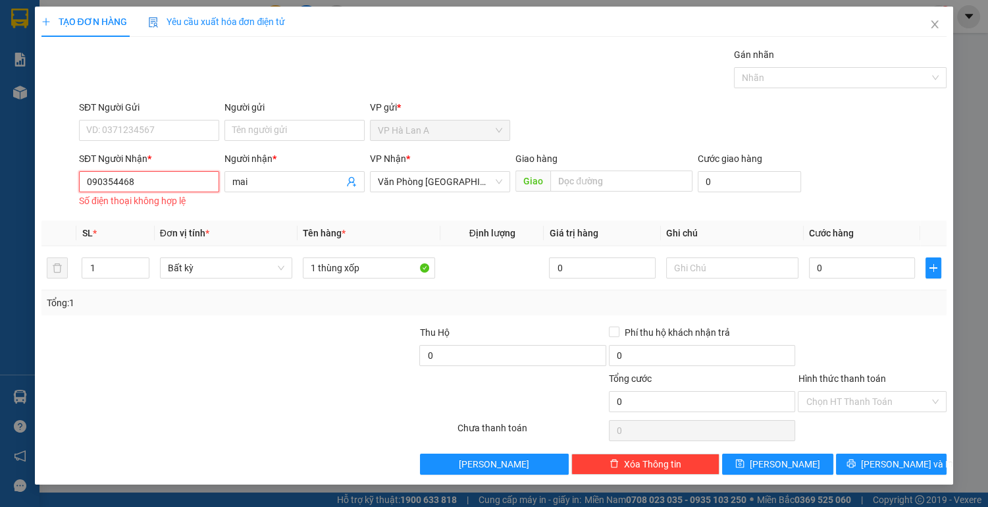
click at [107, 181] on input "090354468" at bounding box center [149, 181] width 140 height 21
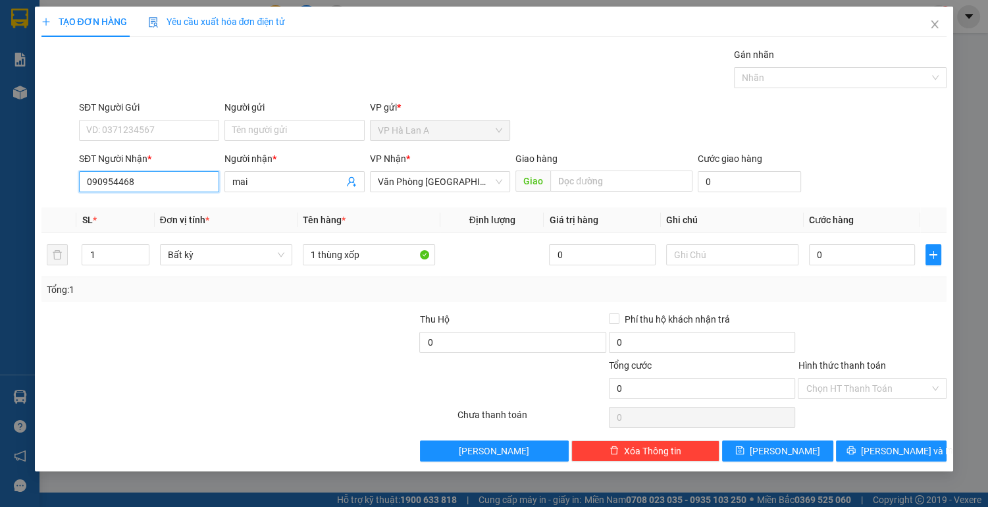
type input "0909354468"
click at [151, 209] on div "0909354468 - mai" at bounding box center [149, 207] width 124 height 14
type input "mai"
type input "0909354468"
click at [744, 455] on span "save" at bounding box center [739, 451] width 9 height 11
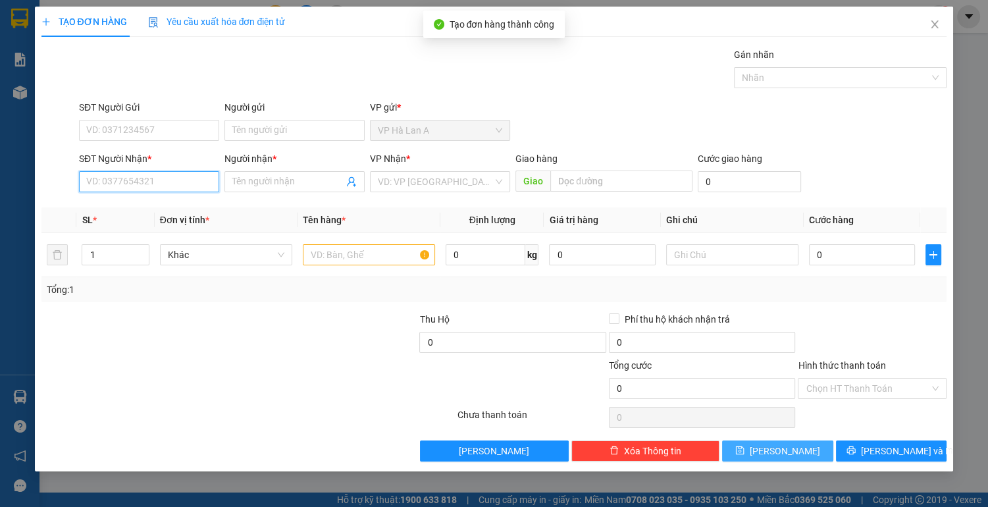
click at [153, 180] on input "SĐT Người Nhận *" at bounding box center [149, 181] width 140 height 21
click at [141, 205] on div "0903986933 - o nguyệt" at bounding box center [149, 207] width 124 height 14
type input "0903986933"
type input "o nguyệt"
type input "cv q.trung"
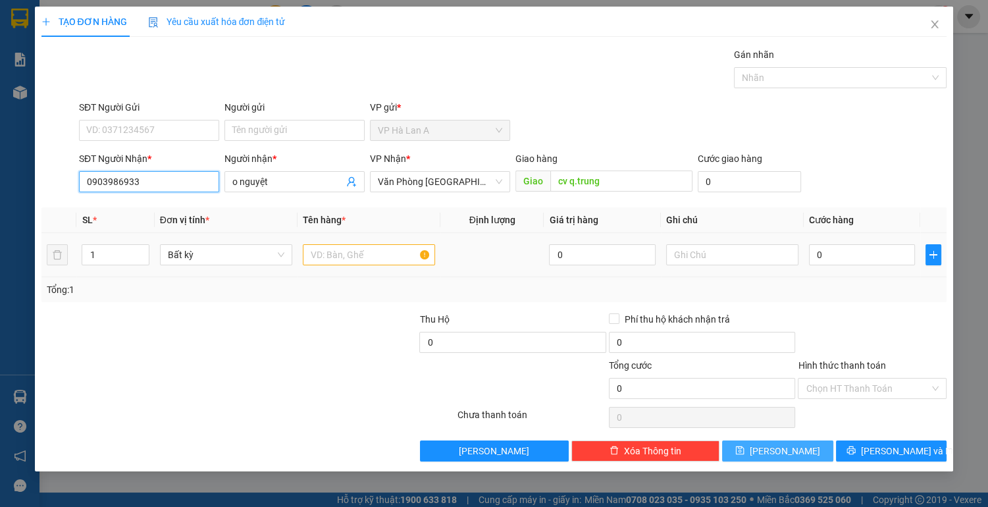
type input "0903986933"
click at [319, 251] on input "text" at bounding box center [369, 254] width 132 height 21
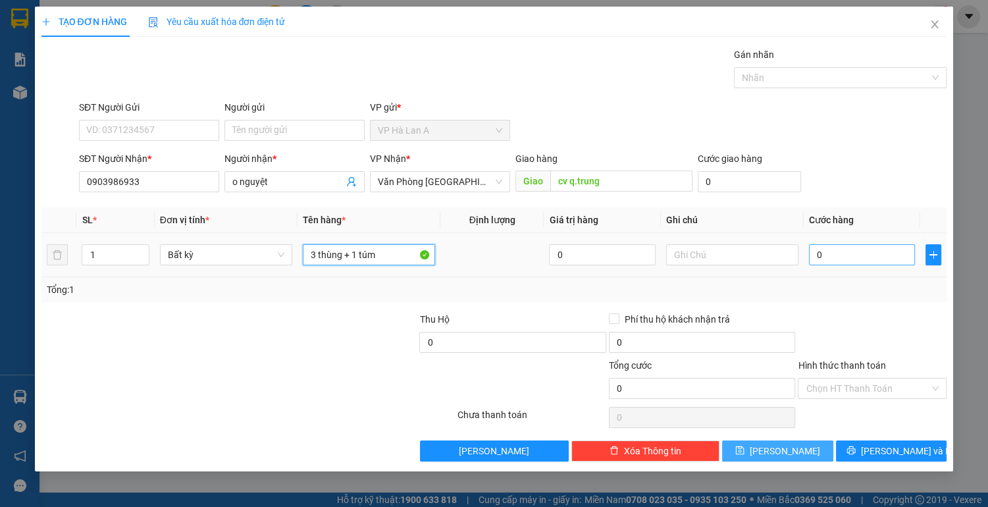
type input "3 thùng + 1 túm"
click at [840, 255] on input "0" at bounding box center [862, 254] width 107 height 21
type input "3"
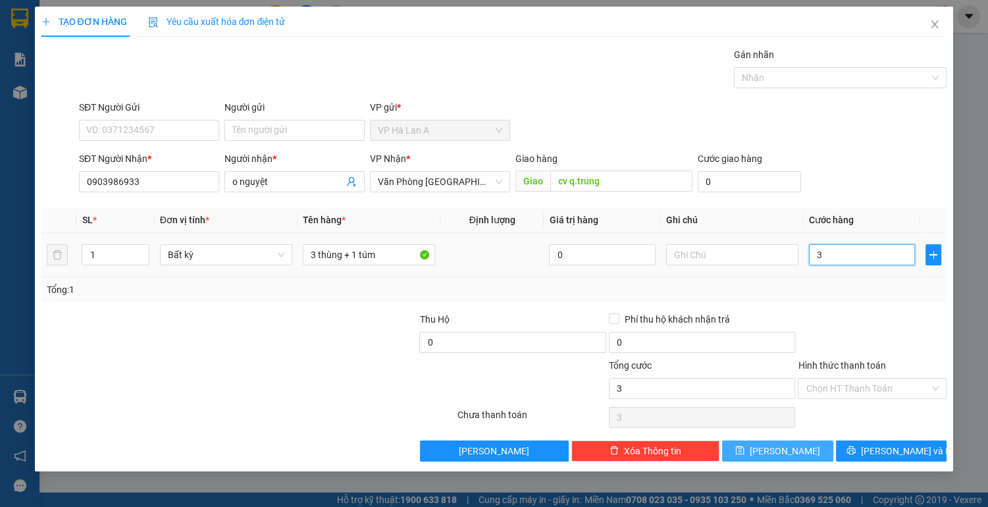
type input "0"
type input "02"
type input "2"
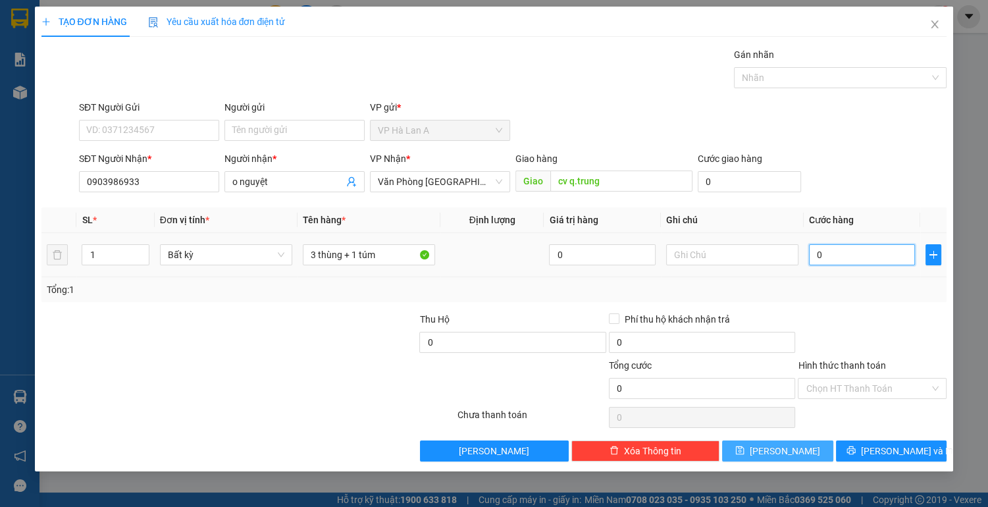
type input "2"
type input "020"
type input "20"
type input "0.200"
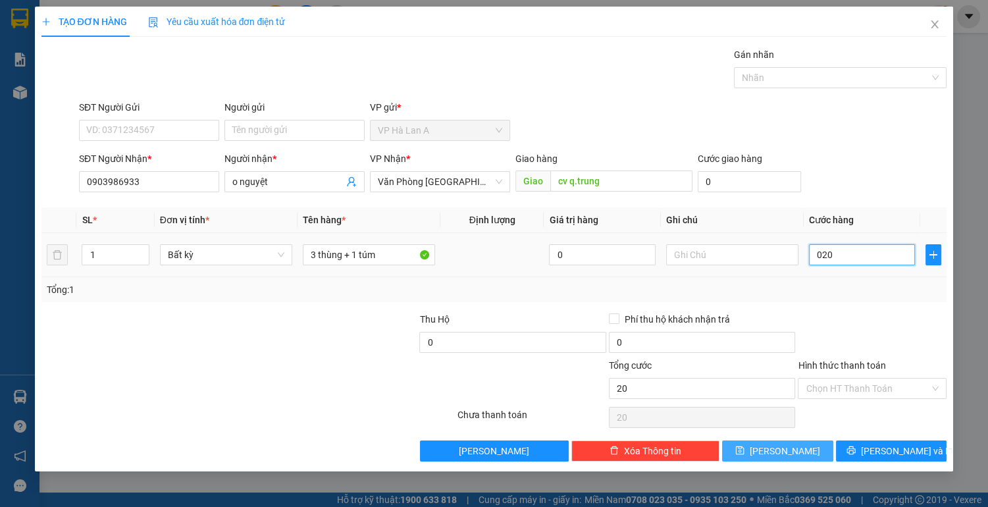
type input "200"
type input "200.000"
click at [837, 382] on input "Hình thức thanh toán" at bounding box center [868, 388] width 124 height 20
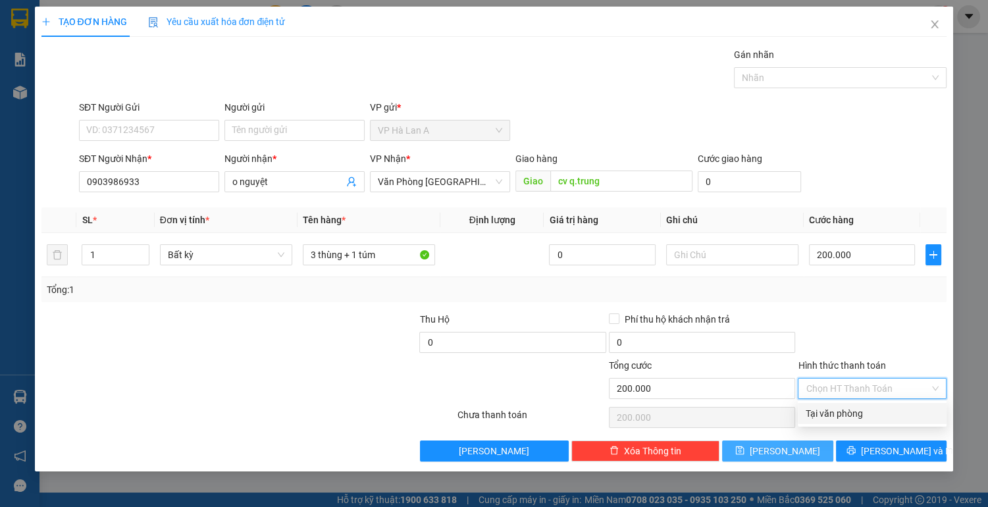
click at [832, 417] on div "Tại văn phòng" at bounding box center [872, 413] width 133 height 14
type input "0"
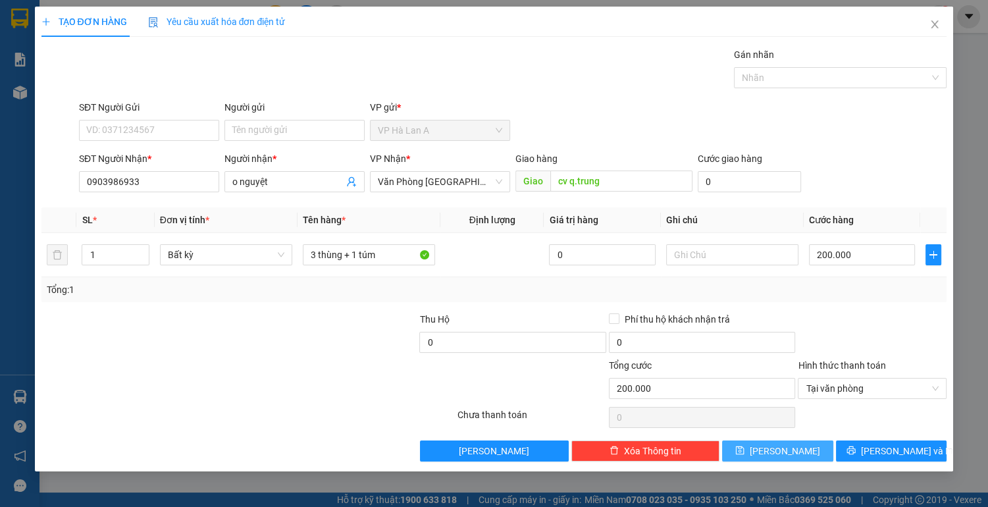
click at [798, 453] on button "[PERSON_NAME]" at bounding box center [777, 450] width 111 height 21
type input "0"
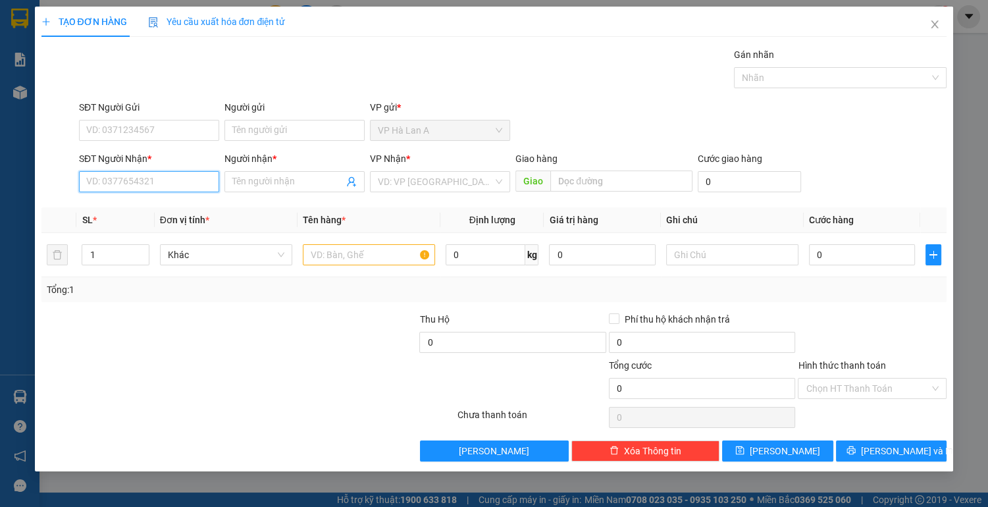
click at [205, 180] on input "SĐT Người Nhận *" at bounding box center [149, 181] width 140 height 21
click at [159, 211] on div "0902418123 - trúc" at bounding box center [149, 207] width 124 height 14
type input "0902418123"
type input "trúc"
type input "0902418123"
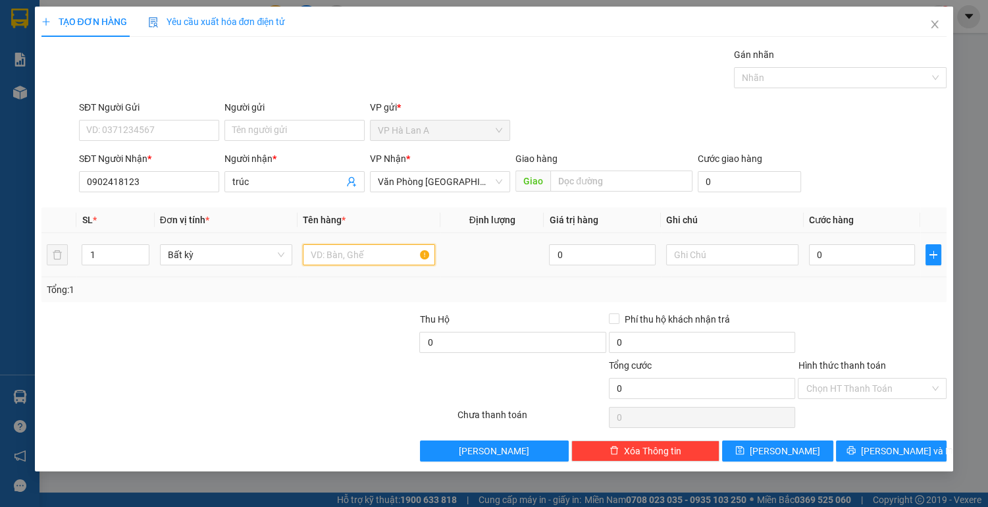
click at [341, 253] on input "text" at bounding box center [369, 254] width 132 height 21
type input "1 bao"
click at [854, 255] on input "0" at bounding box center [862, 254] width 107 height 21
type input "7"
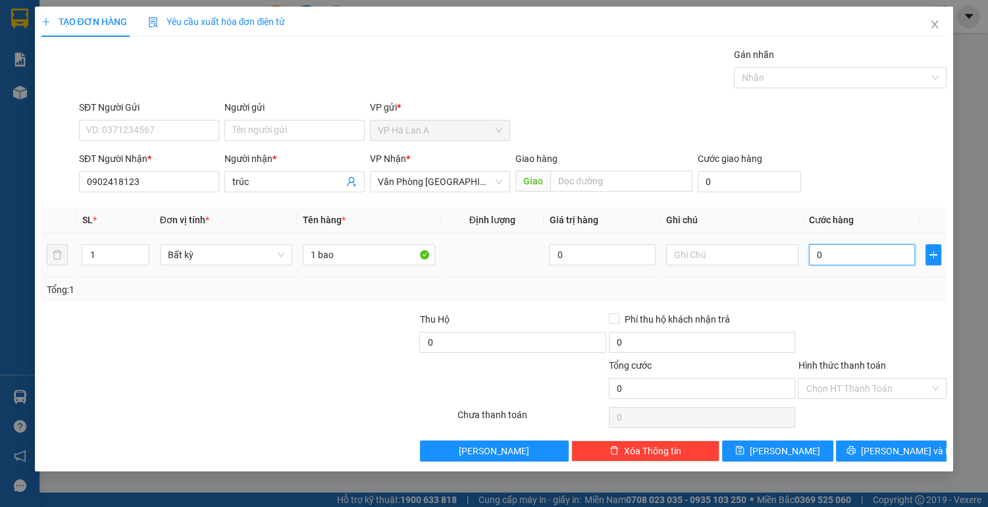
type input "7"
type input "70"
type input "70.000"
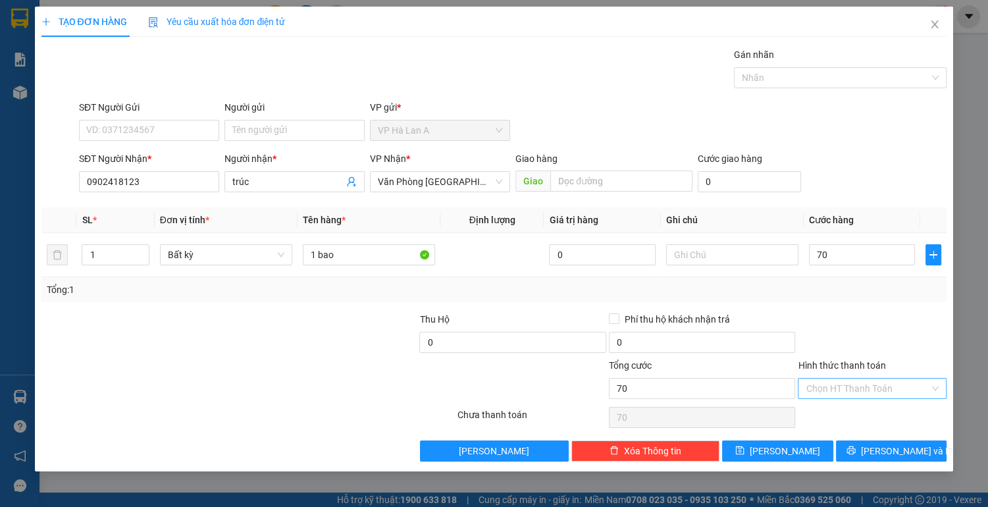
type input "70.000"
click at [835, 385] on input "Hình thức thanh toán" at bounding box center [868, 388] width 124 height 20
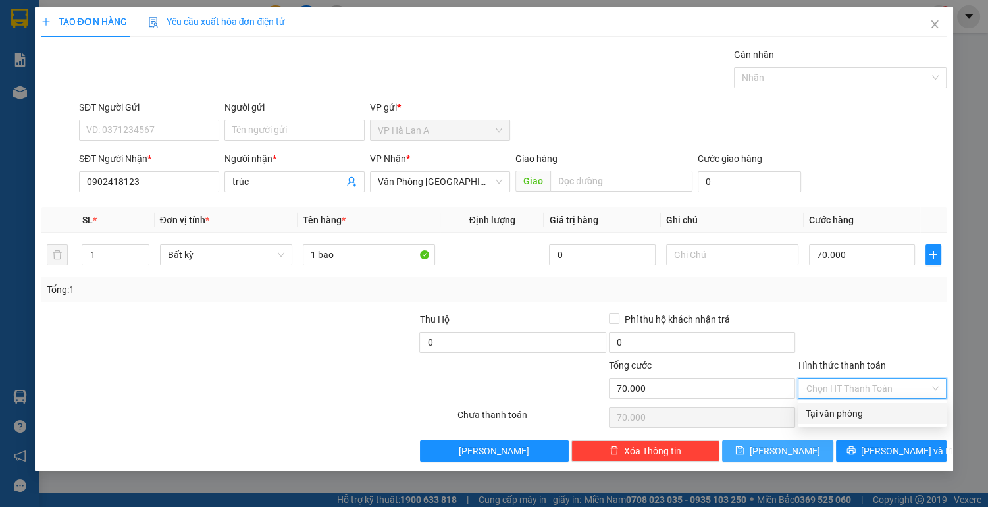
drag, startPoint x: 832, startPoint y: 417, endPoint x: 814, endPoint y: 441, distance: 30.5
click at [832, 417] on div "Tại văn phòng" at bounding box center [872, 413] width 133 height 14
type input "0"
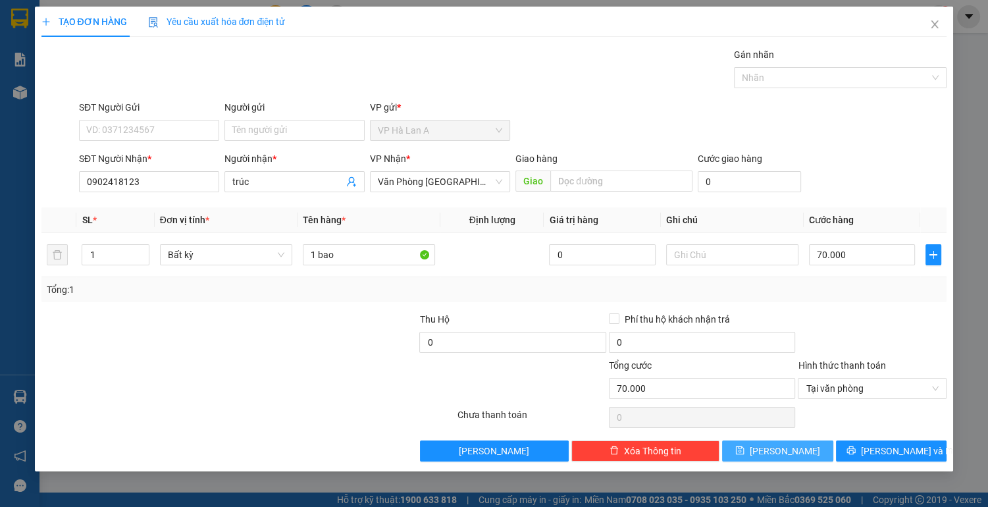
click at [808, 450] on button "[PERSON_NAME]" at bounding box center [777, 450] width 111 height 21
type input "0"
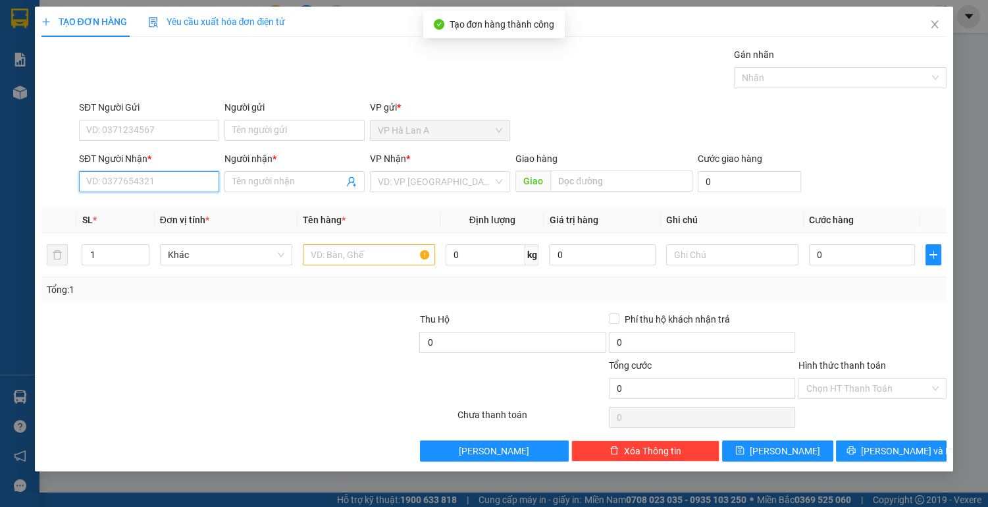
click at [156, 182] on input "SĐT Người Nhận *" at bounding box center [149, 181] width 140 height 21
click at [149, 211] on div "0903830514 - danh" at bounding box center [149, 207] width 124 height 14
type input "0903830514"
type input "danh"
type input "0903830514"
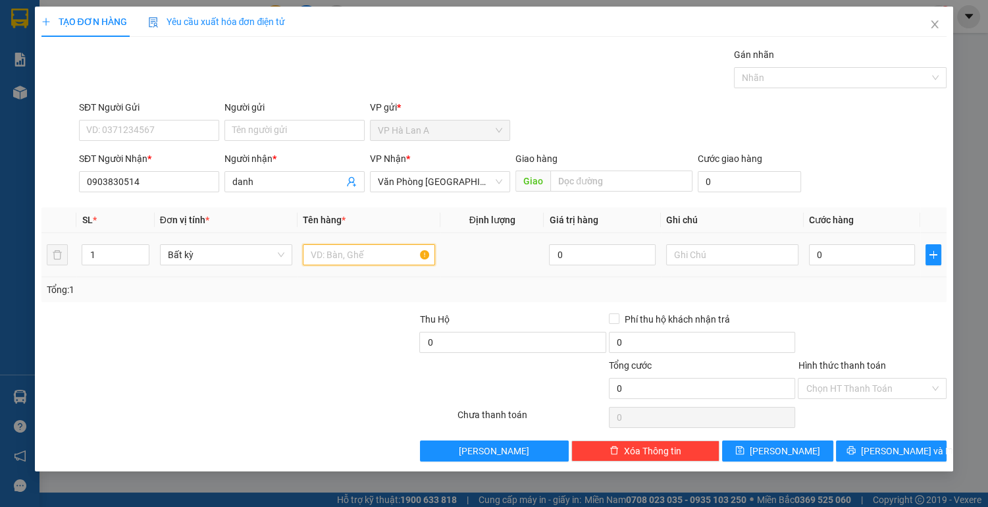
click at [363, 258] on input "text" at bounding box center [369, 254] width 132 height 21
type input "1 thùng"
click at [700, 256] on input "text" at bounding box center [732, 254] width 132 height 21
type input "2"
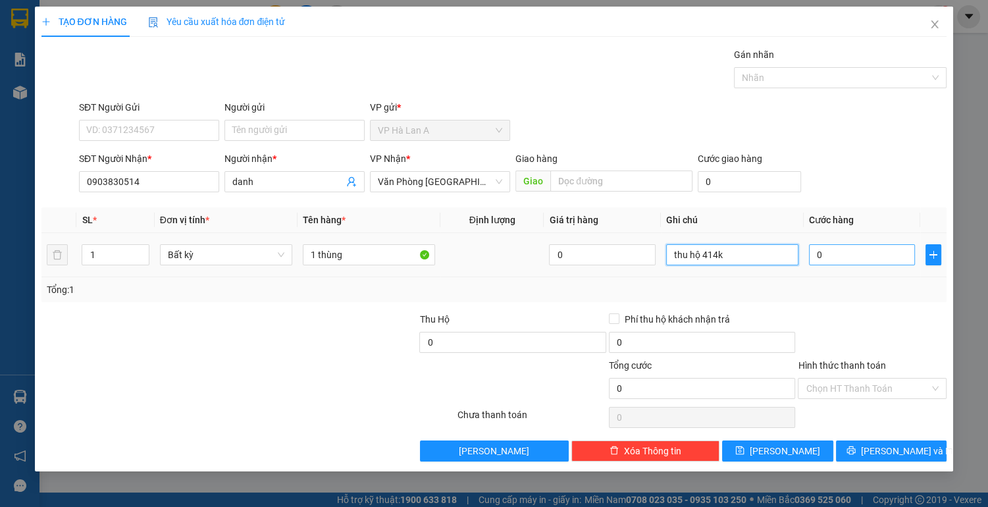
type input "thu hộ 414k"
click at [866, 252] on input "0" at bounding box center [862, 254] width 107 height 21
type input "6"
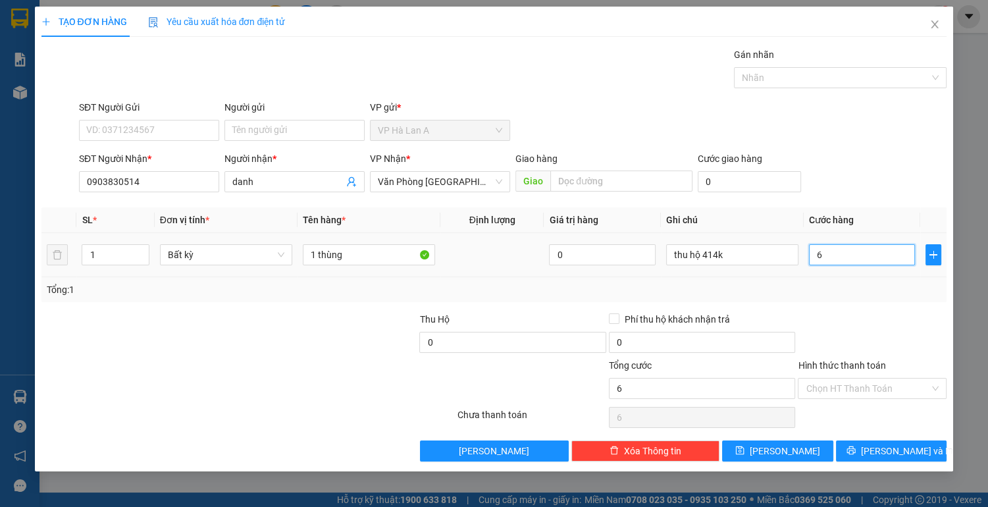
type input "60"
type input "60.000"
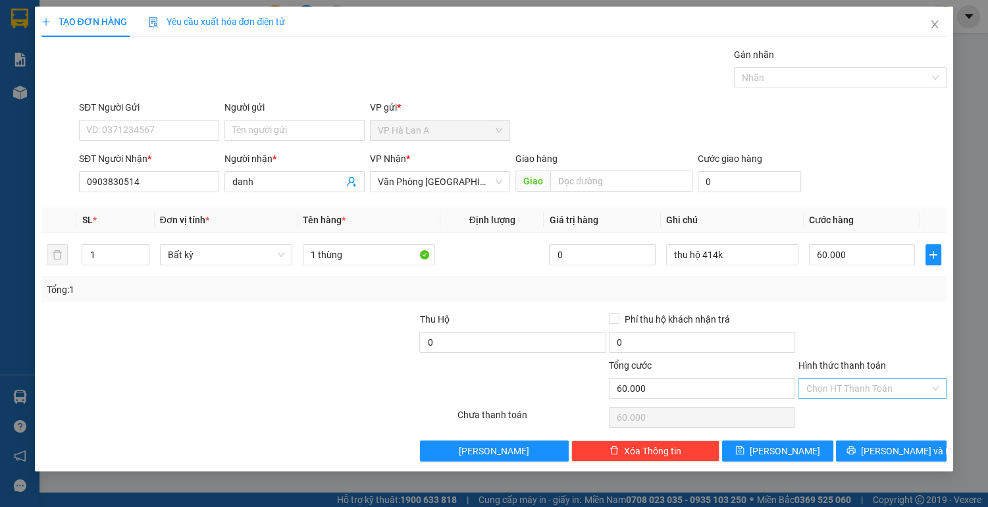
click at [871, 384] on input "Hình thức thanh toán" at bounding box center [868, 388] width 124 height 20
click at [861, 414] on div "Tại văn phòng" at bounding box center [872, 413] width 133 height 14
type input "0"
click at [793, 452] on button "[PERSON_NAME]" at bounding box center [777, 450] width 111 height 21
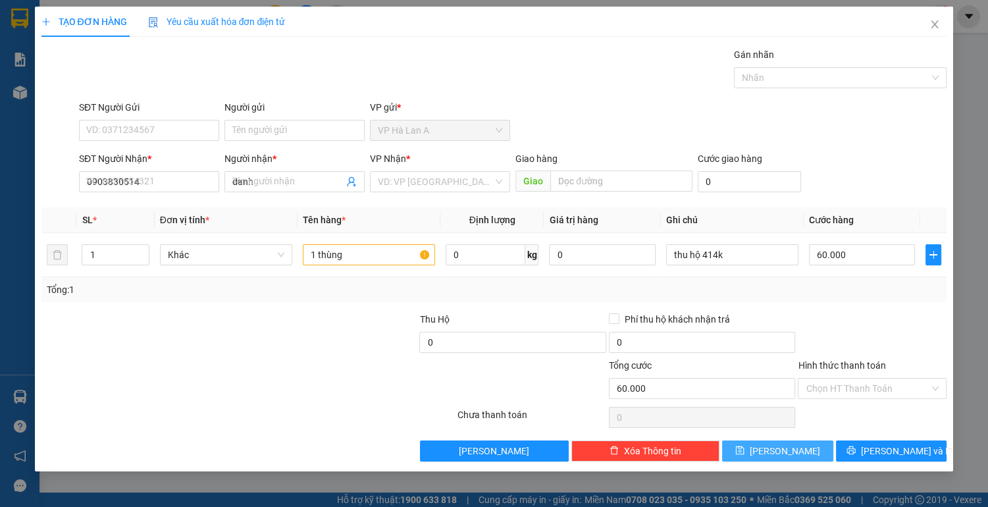
type input "0"
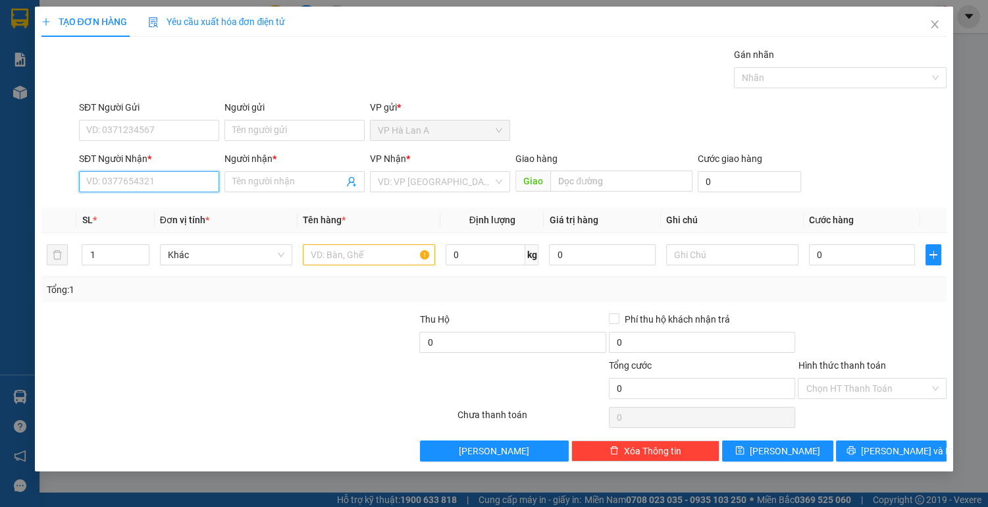
click at [159, 185] on input "SĐT Người Nhận *" at bounding box center [149, 181] width 140 height 21
click at [192, 210] on div "0979299299 - hùng" at bounding box center [149, 207] width 124 height 14
type input "0979299299"
type input "hùng"
click at [332, 255] on input "text" at bounding box center [369, 254] width 132 height 21
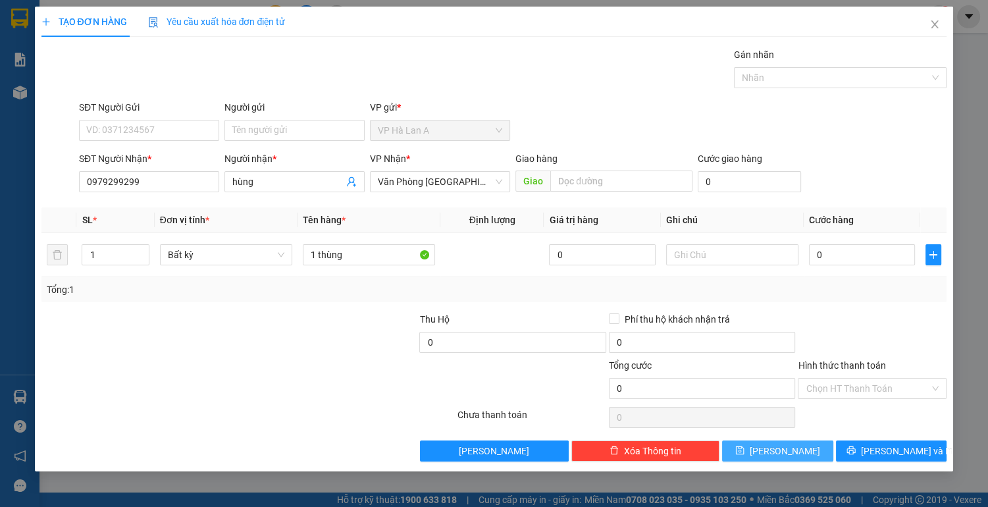
click at [778, 453] on span "[PERSON_NAME]" at bounding box center [785, 451] width 70 height 14
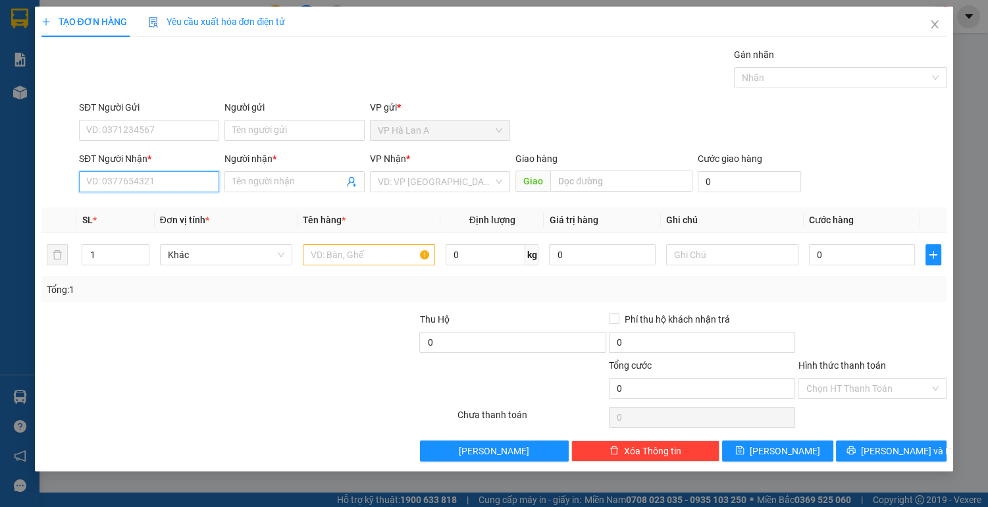
click at [190, 185] on input "SĐT Người Nhận *" at bounding box center [149, 181] width 140 height 21
click at [165, 211] on div "0384199375 - châu" at bounding box center [149, 207] width 124 height 14
click at [321, 256] on input "text" at bounding box center [369, 254] width 132 height 21
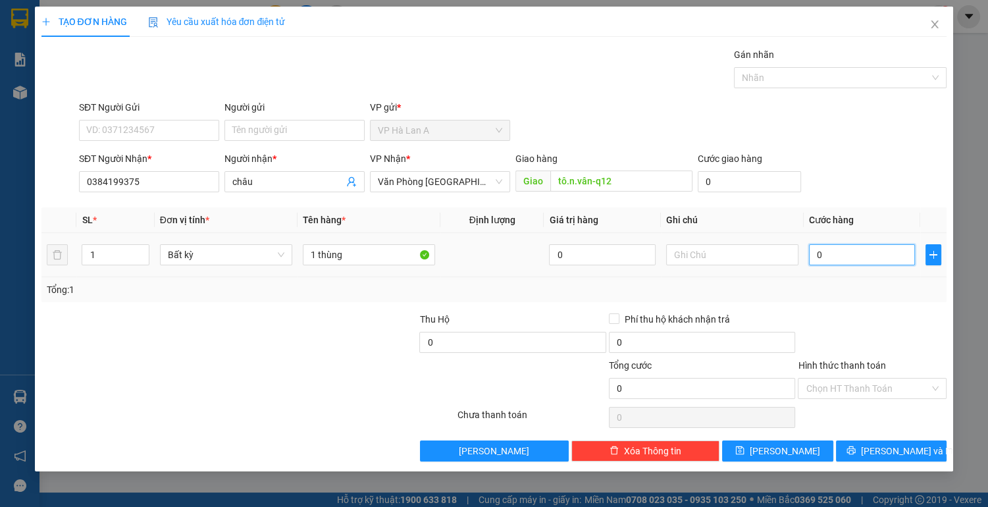
click at [843, 252] on input "0" at bounding box center [862, 254] width 107 height 21
drag, startPoint x: 846, startPoint y: 387, endPoint x: 844, endPoint y: 397, distance: 10.0
click at [846, 387] on input "Hình thức thanh toán" at bounding box center [868, 388] width 124 height 20
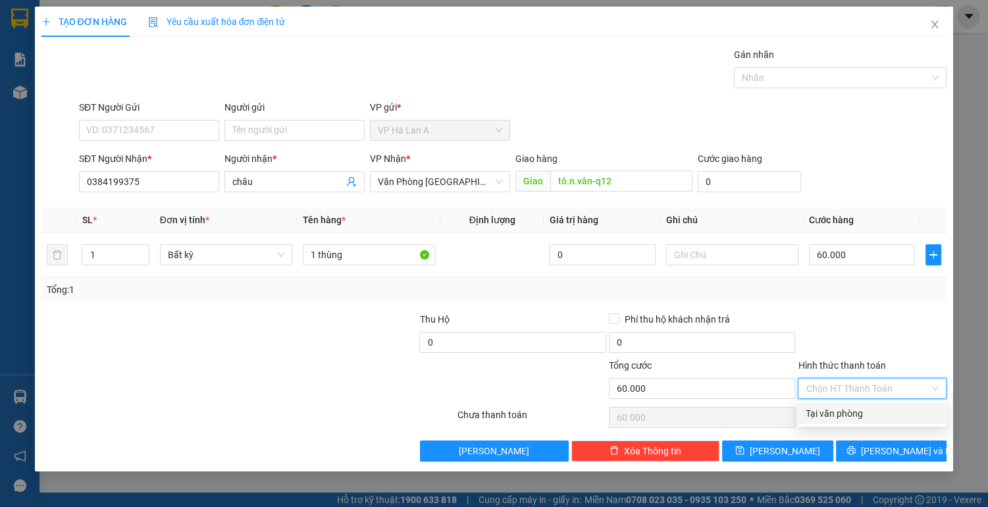
drag, startPoint x: 840, startPoint y: 412, endPoint x: 835, endPoint y: 423, distance: 11.5
click at [840, 413] on div "Tại văn phòng" at bounding box center [872, 413] width 133 height 14
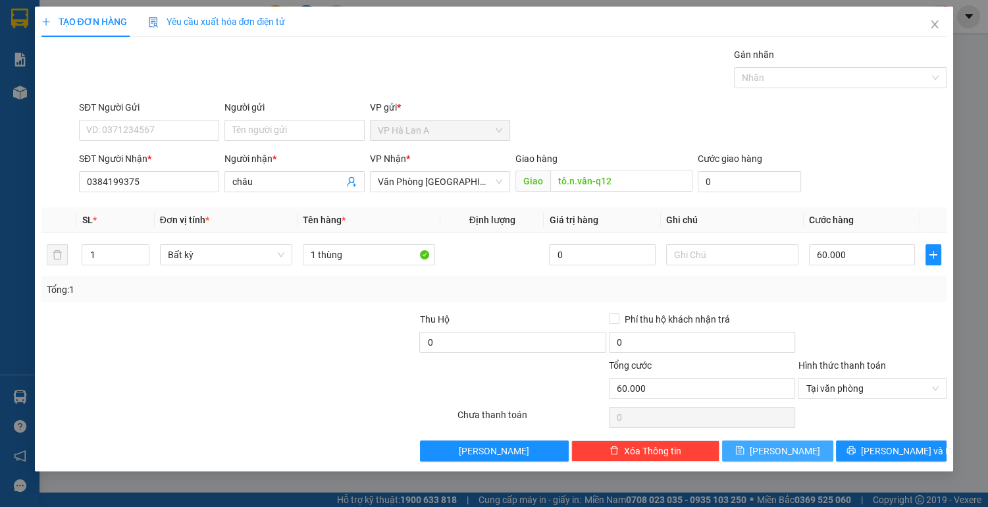
click at [812, 442] on button "[PERSON_NAME]" at bounding box center [777, 450] width 111 height 21
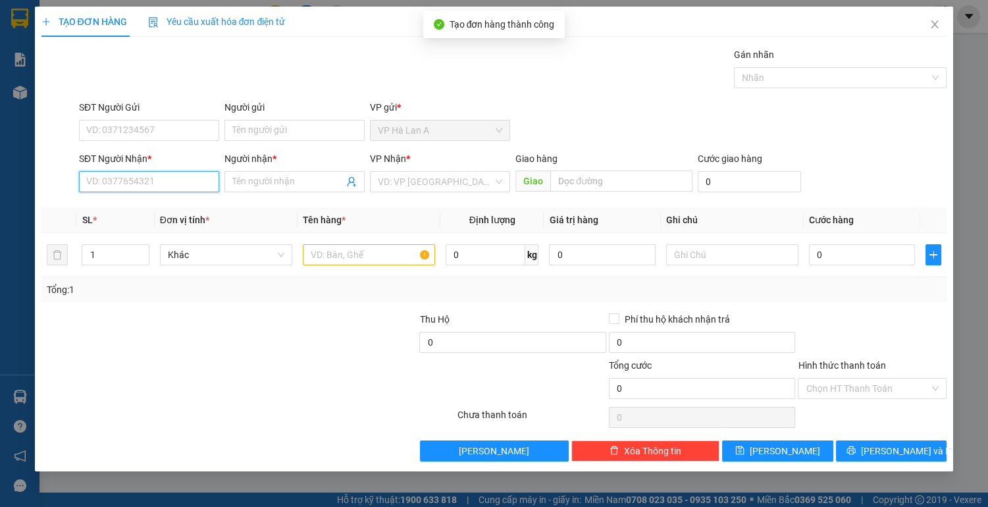
click at [168, 176] on input "SĐT Người Nhận *" at bounding box center [149, 181] width 140 height 21
click at [141, 211] on div "0937793545 - diệp" at bounding box center [149, 207] width 124 height 14
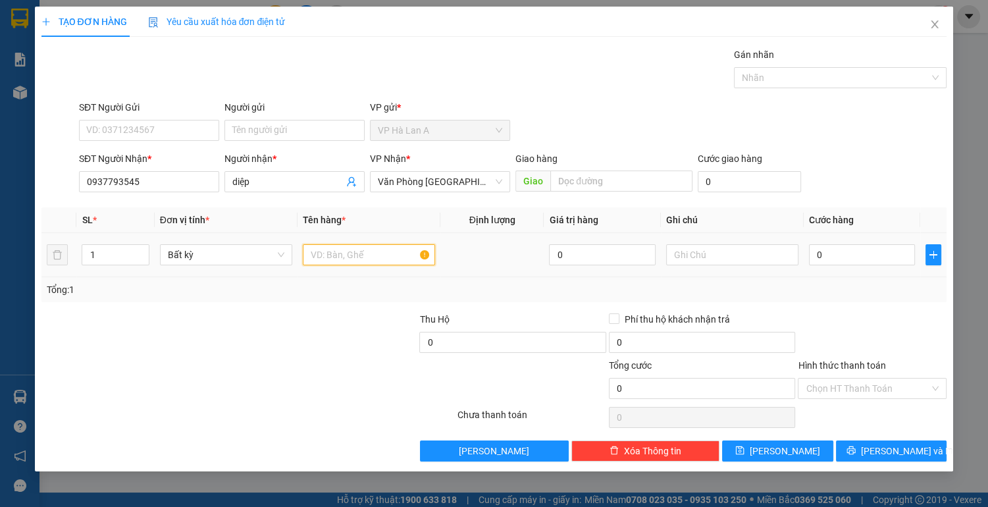
click at [312, 257] on input "text" at bounding box center [369, 254] width 132 height 21
click at [848, 255] on input "0" at bounding box center [862, 254] width 107 height 21
click at [853, 387] on input "Hình thức thanh toán" at bounding box center [868, 388] width 124 height 20
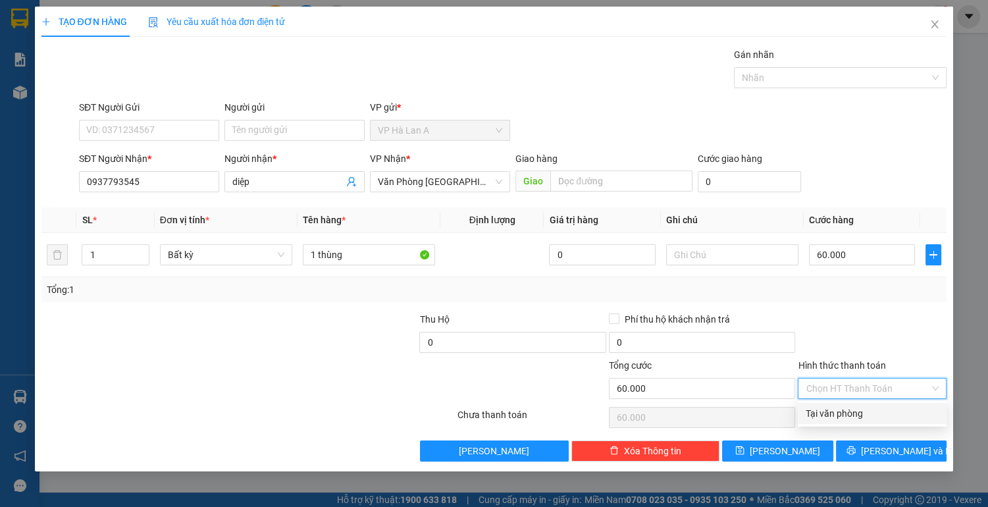
click at [842, 415] on div "Tại văn phòng" at bounding box center [872, 413] width 133 height 14
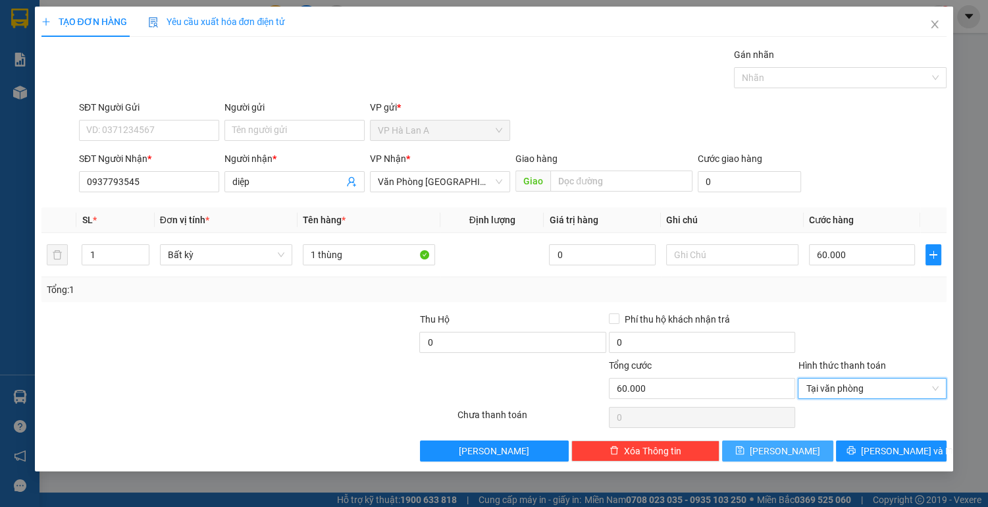
click at [792, 450] on button "[PERSON_NAME]" at bounding box center [777, 450] width 111 height 21
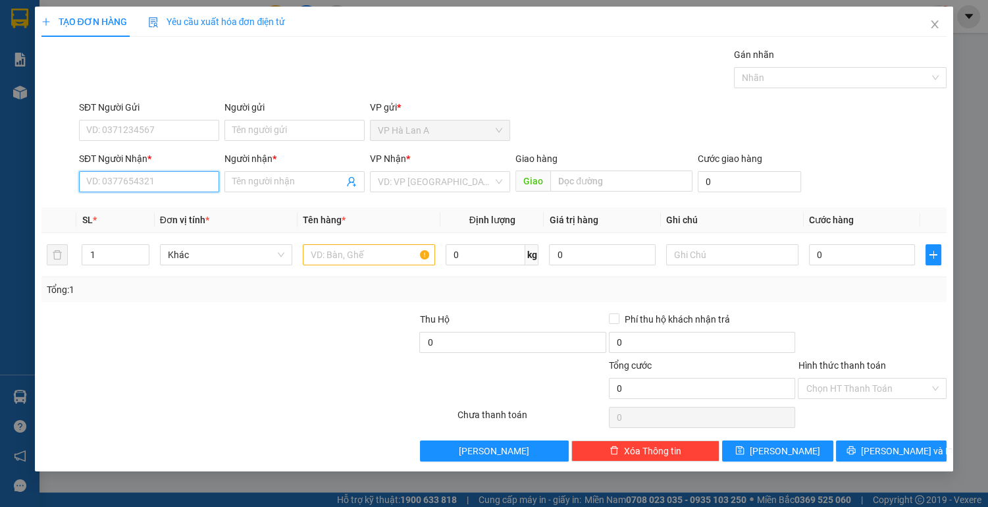
click at [180, 184] on input "SĐT Người Nhận *" at bounding box center [149, 181] width 140 height 21
click at [165, 211] on div "0908558118 - c.oanh" at bounding box center [149, 207] width 124 height 14
click at [324, 255] on input "text" at bounding box center [369, 254] width 132 height 21
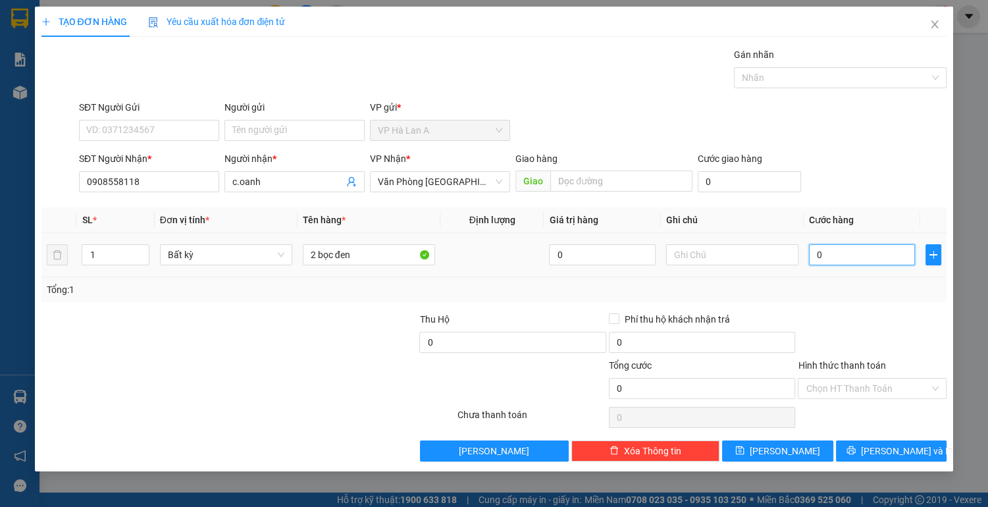
click at [858, 253] on input "0" at bounding box center [862, 254] width 107 height 21
click at [871, 386] on input "Hình thức thanh toán" at bounding box center [868, 388] width 124 height 20
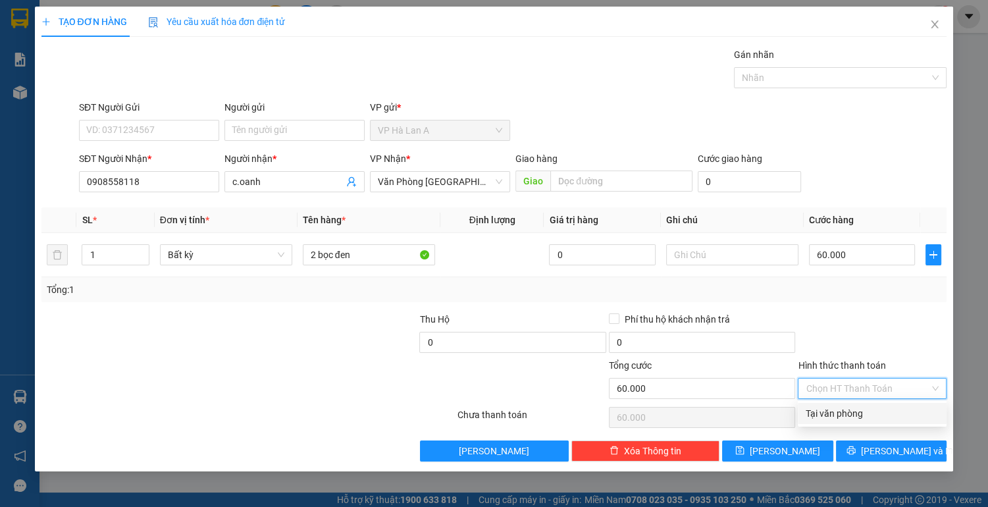
click at [866, 410] on div "Tại văn phòng" at bounding box center [872, 413] width 133 height 14
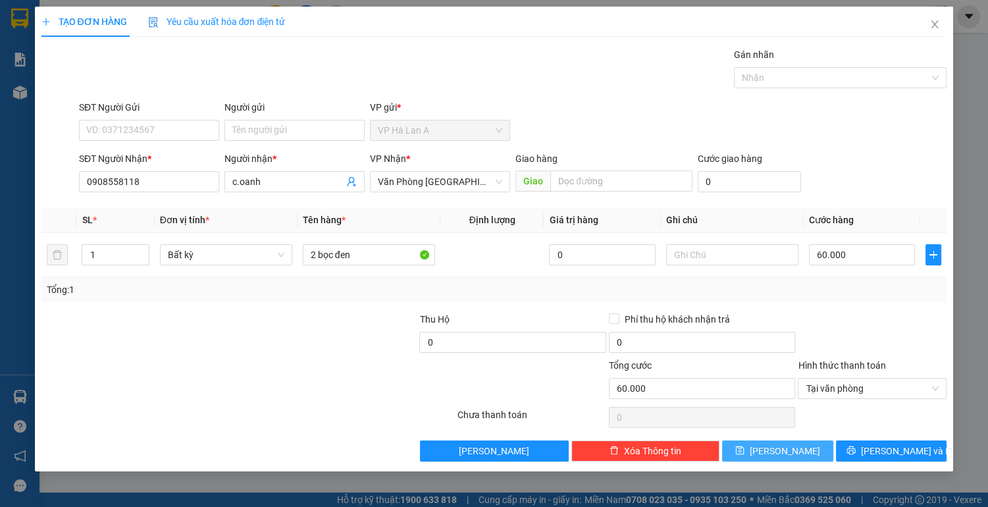
click at [791, 447] on span "[PERSON_NAME]" at bounding box center [785, 451] width 70 height 14
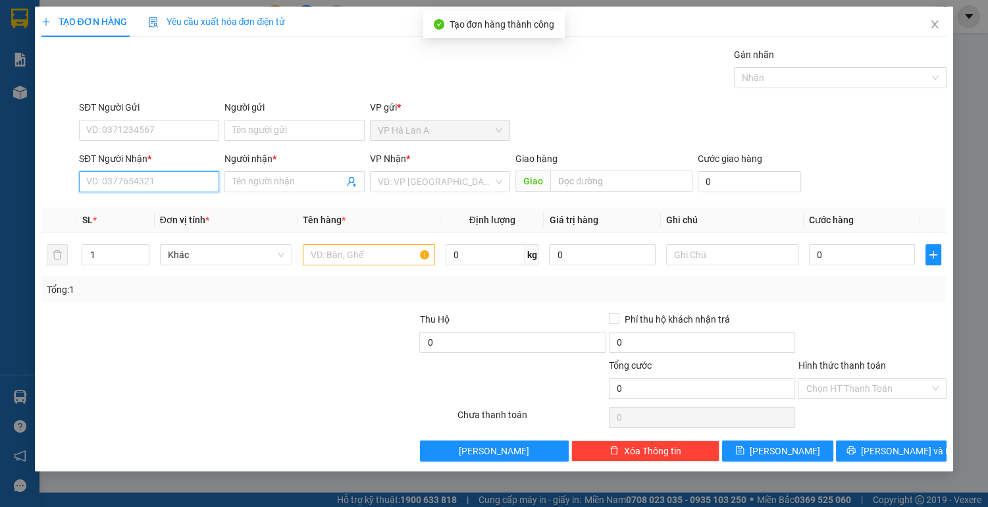
click at [170, 183] on input "SĐT Người Nhận *" at bounding box center [149, 181] width 140 height 21
click at [151, 207] on div "0376473183 - phú" at bounding box center [149, 207] width 124 height 14
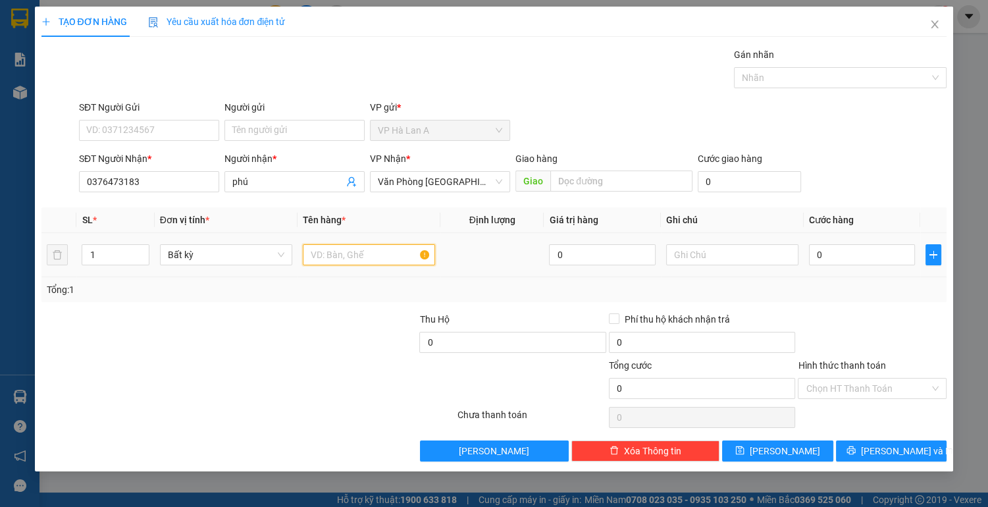
click at [317, 258] on input "text" at bounding box center [369, 254] width 132 height 21
click at [850, 250] on input "0" at bounding box center [862, 254] width 107 height 21
click at [381, 257] on input "2 thùng" at bounding box center [369, 254] width 132 height 21
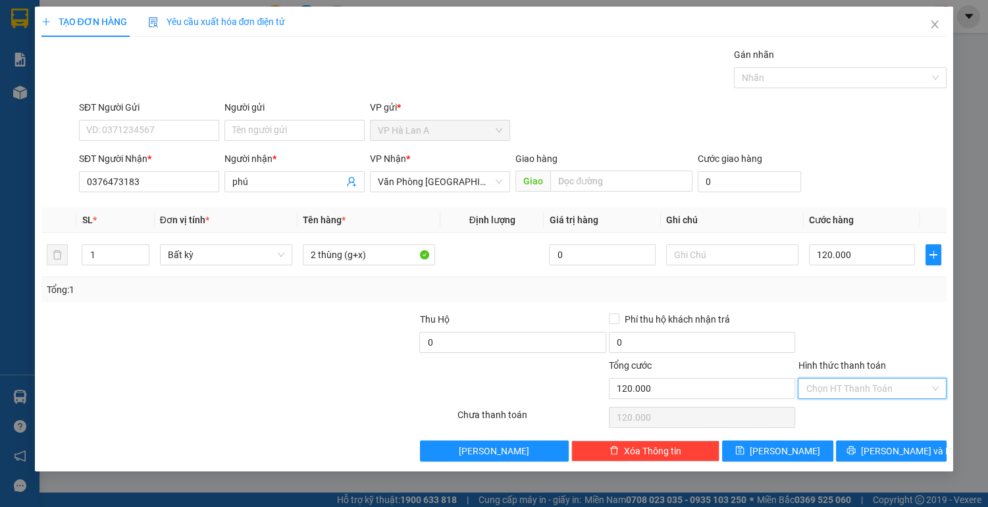
drag, startPoint x: 829, startPoint y: 388, endPoint x: 829, endPoint y: 398, distance: 9.2
click at [829, 388] on input "Hình thức thanh toán" at bounding box center [868, 388] width 124 height 20
click at [824, 411] on div "Tại văn phòng" at bounding box center [872, 413] width 133 height 14
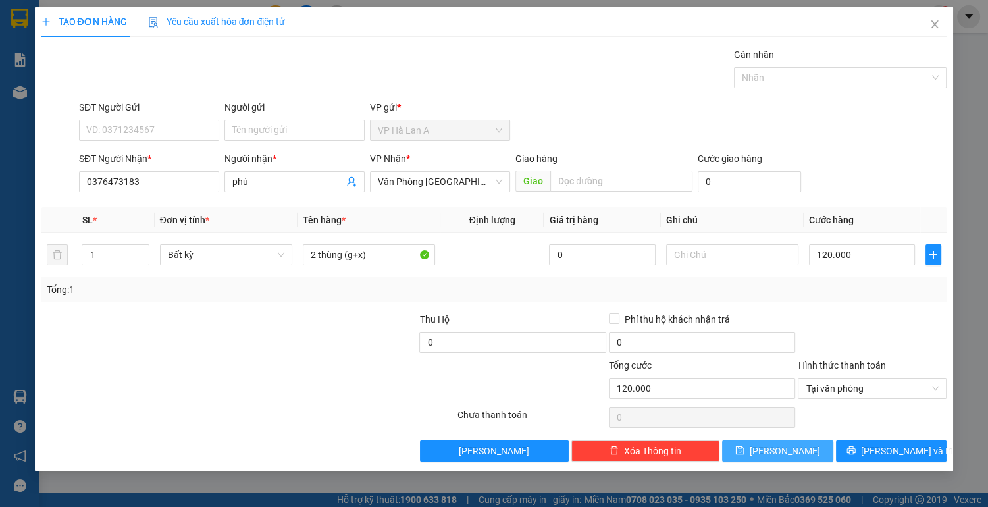
click at [806, 444] on button "[PERSON_NAME]" at bounding box center [777, 450] width 111 height 21
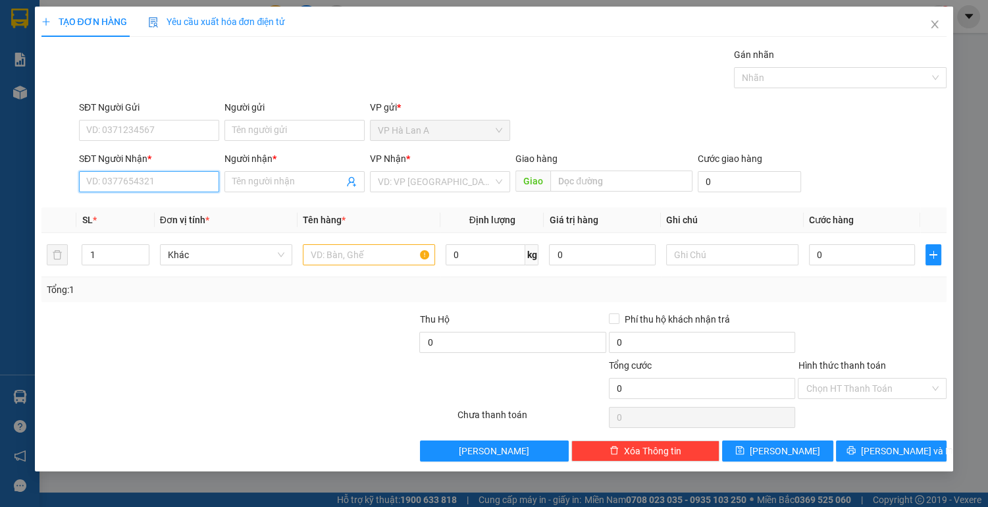
click at [193, 180] on input "SĐT Người Nhận *" at bounding box center [149, 181] width 140 height 21
click at [179, 211] on div "0358427135 - long" at bounding box center [149, 207] width 124 height 14
click at [326, 250] on input "text" at bounding box center [369, 254] width 132 height 21
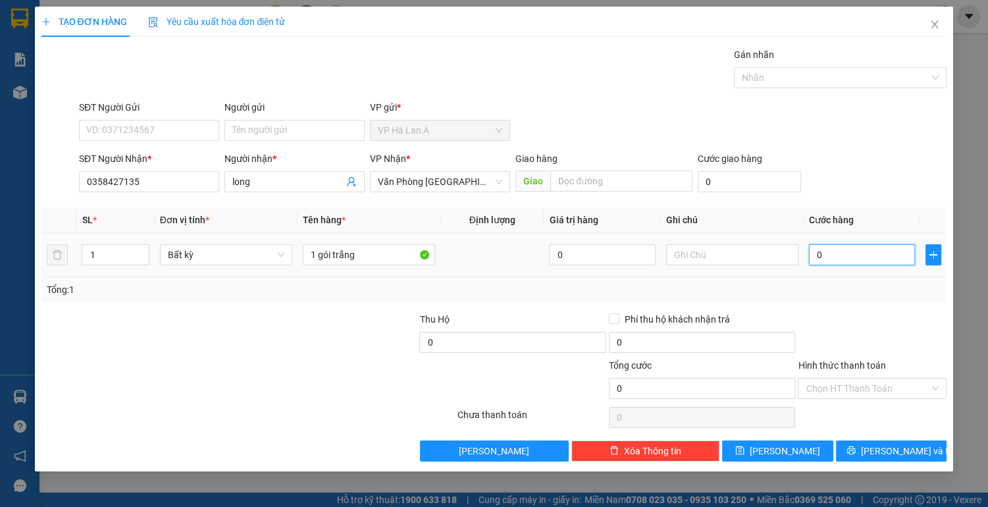
click at [829, 260] on input "0" at bounding box center [862, 254] width 107 height 21
click at [744, 446] on icon "save" at bounding box center [739, 450] width 9 height 9
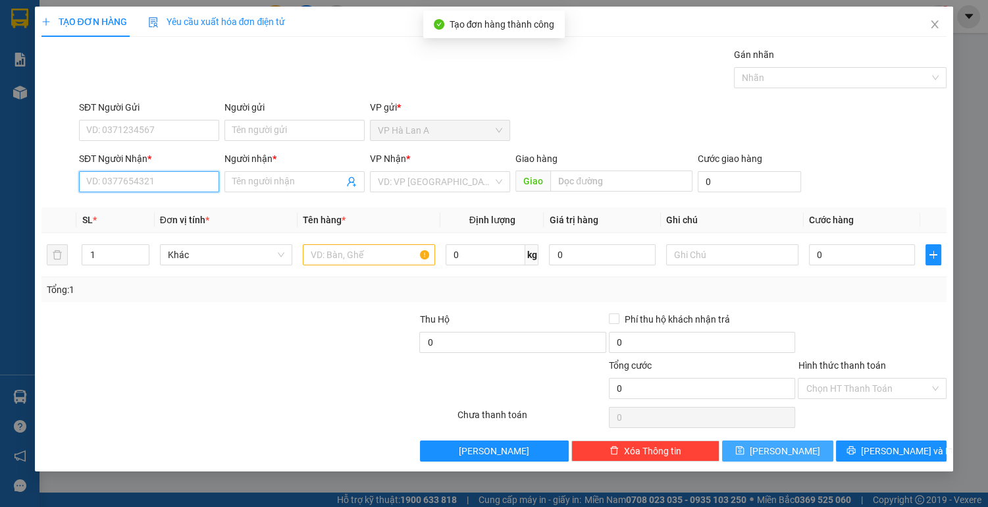
click at [174, 178] on input "SĐT Người Nhận *" at bounding box center [149, 181] width 140 height 21
click at [160, 213] on div "0906573924 - tiên" at bounding box center [149, 207] width 124 height 14
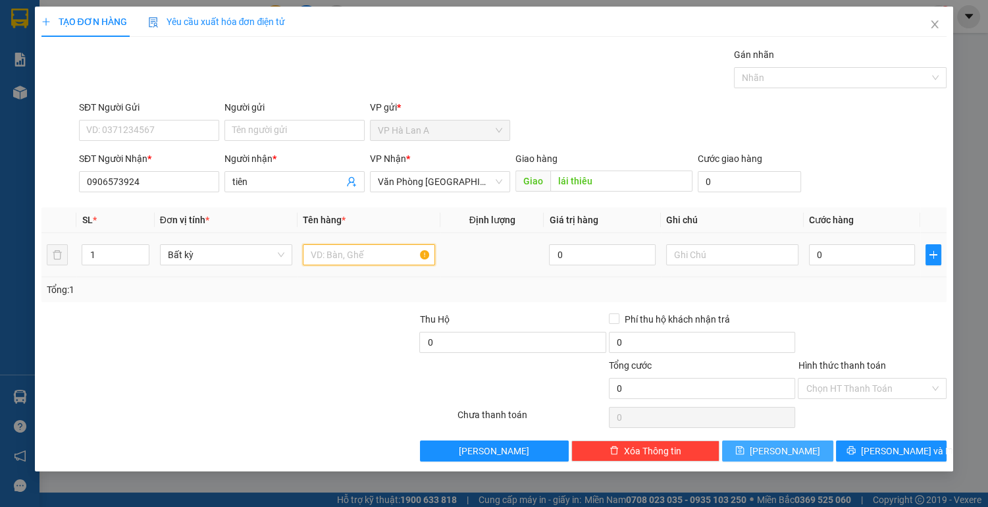
click at [323, 244] on input "text" at bounding box center [369, 254] width 132 height 21
click at [800, 447] on button "[PERSON_NAME]" at bounding box center [777, 450] width 111 height 21
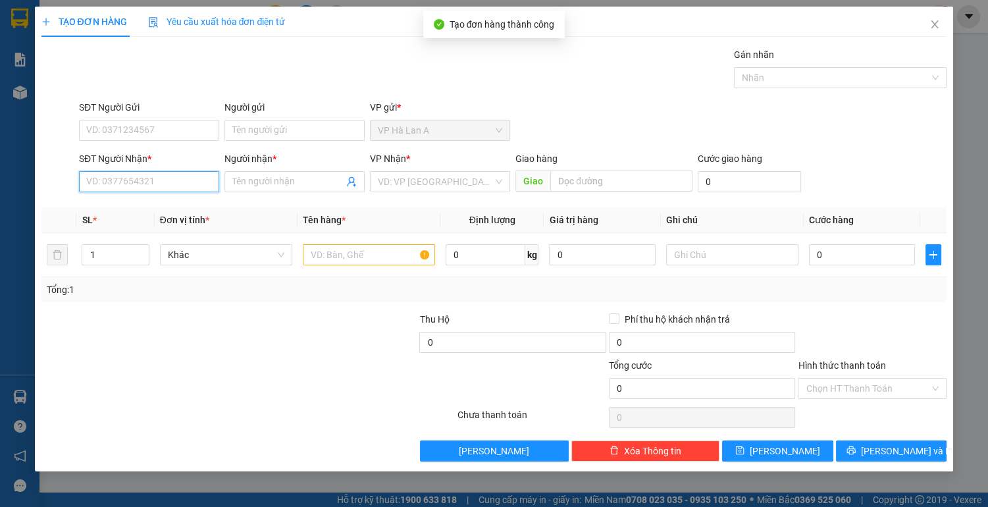
click at [194, 188] on input "SĐT Người Nhận *" at bounding box center [149, 181] width 140 height 21
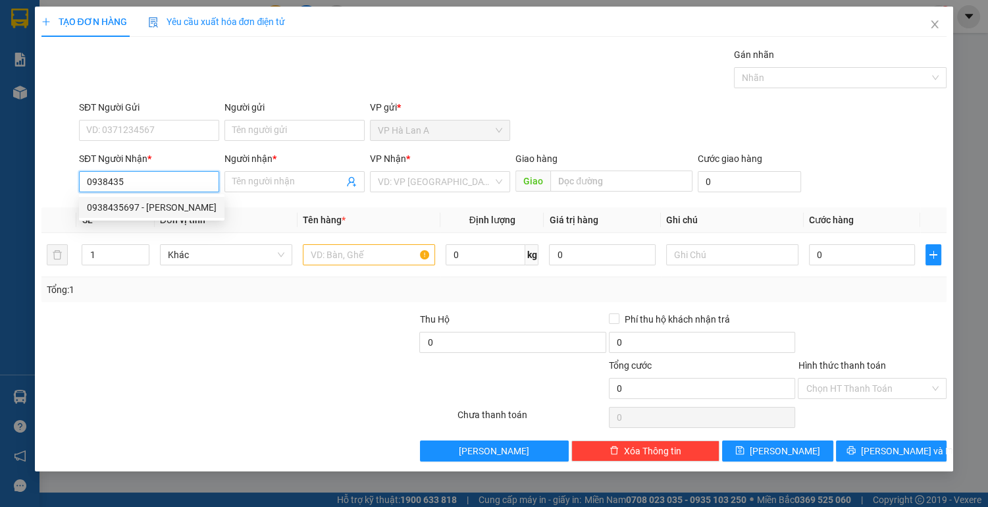
click at [161, 215] on div "0938435697 - [PERSON_NAME]" at bounding box center [151, 207] width 145 height 21
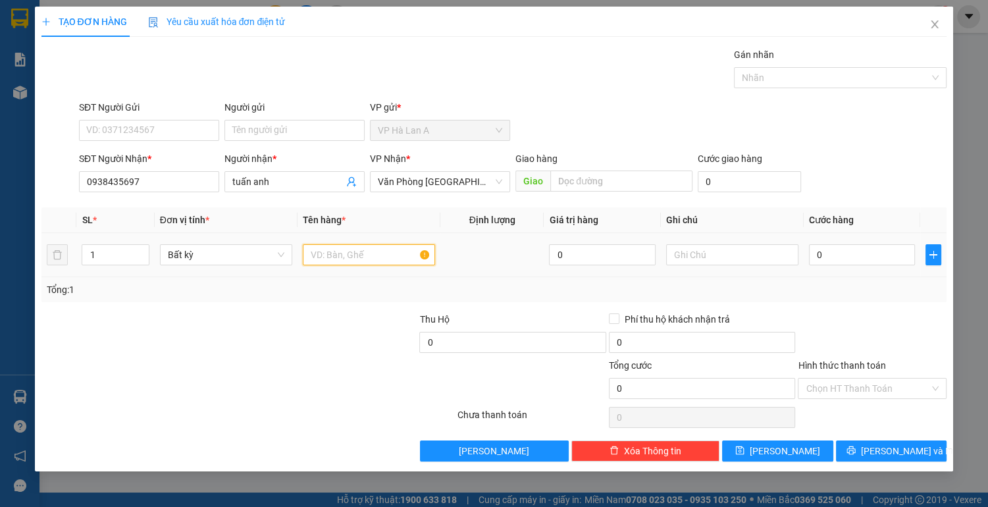
click at [322, 253] on input "text" at bounding box center [369, 254] width 132 height 21
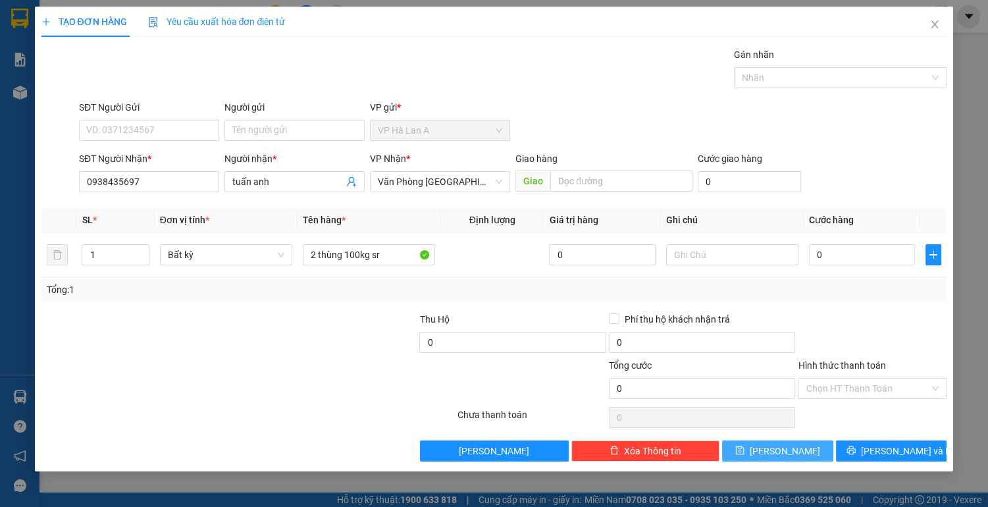
click at [746, 446] on button "[PERSON_NAME]" at bounding box center [777, 450] width 111 height 21
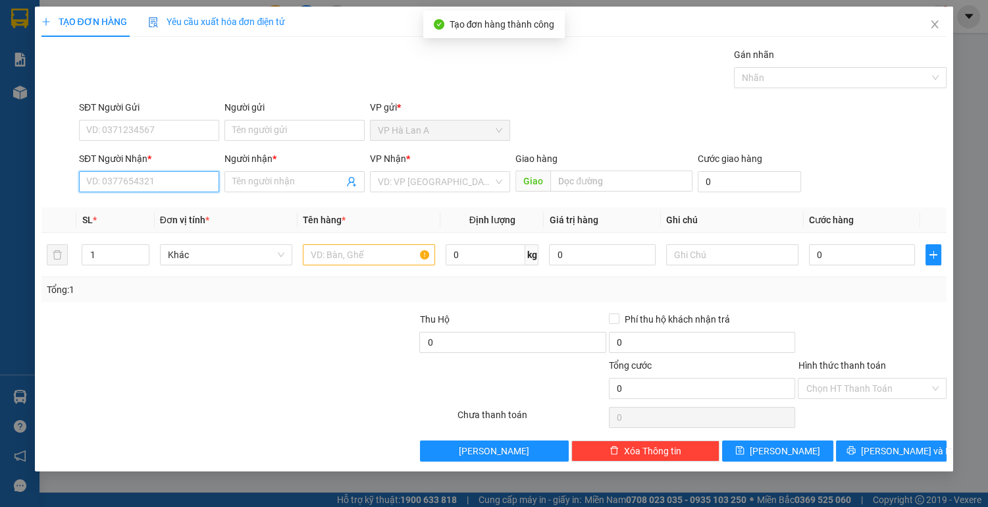
click at [200, 184] on input "SĐT Người Nhận *" at bounding box center [149, 181] width 140 height 21
click at [164, 203] on div "0775772227 - duyên" at bounding box center [149, 207] width 124 height 14
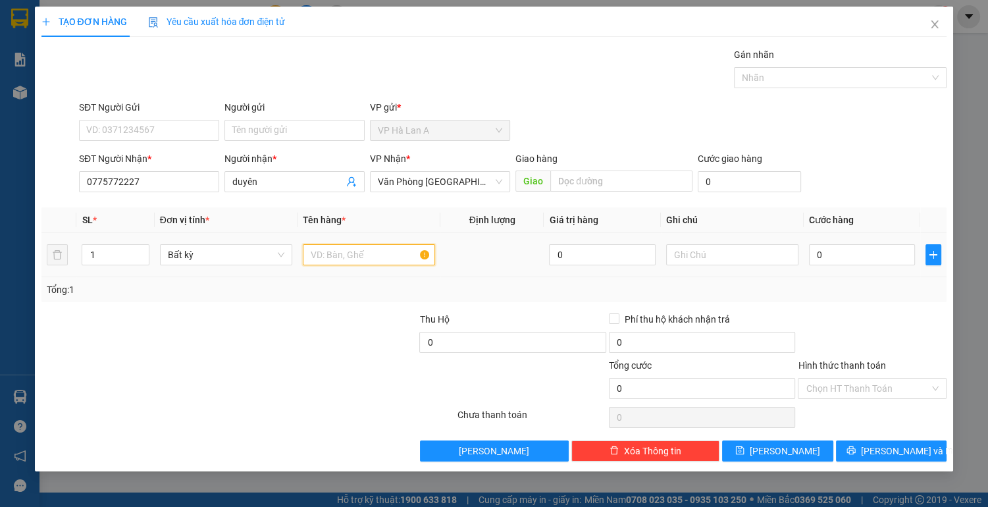
click at [340, 253] on input "text" at bounding box center [369, 254] width 132 height 21
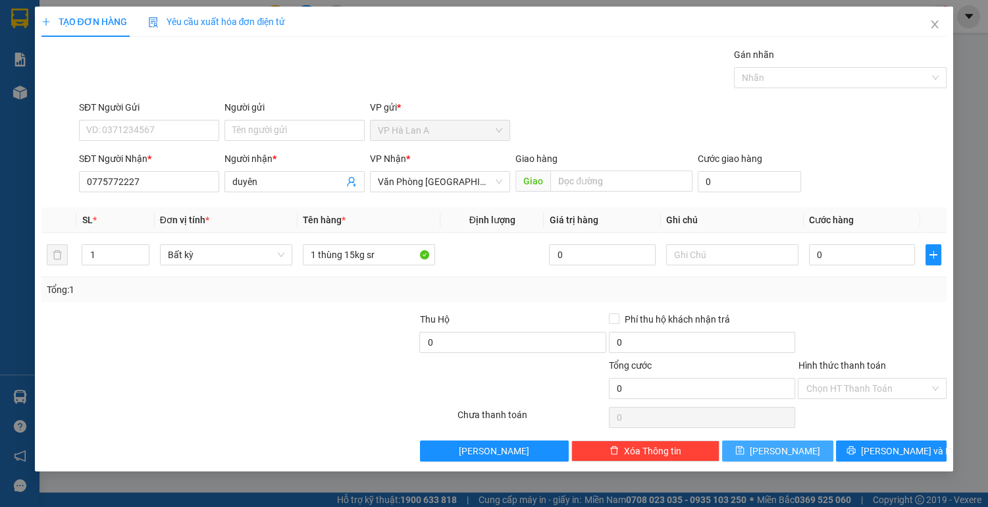
click at [756, 447] on button "[PERSON_NAME]" at bounding box center [777, 450] width 111 height 21
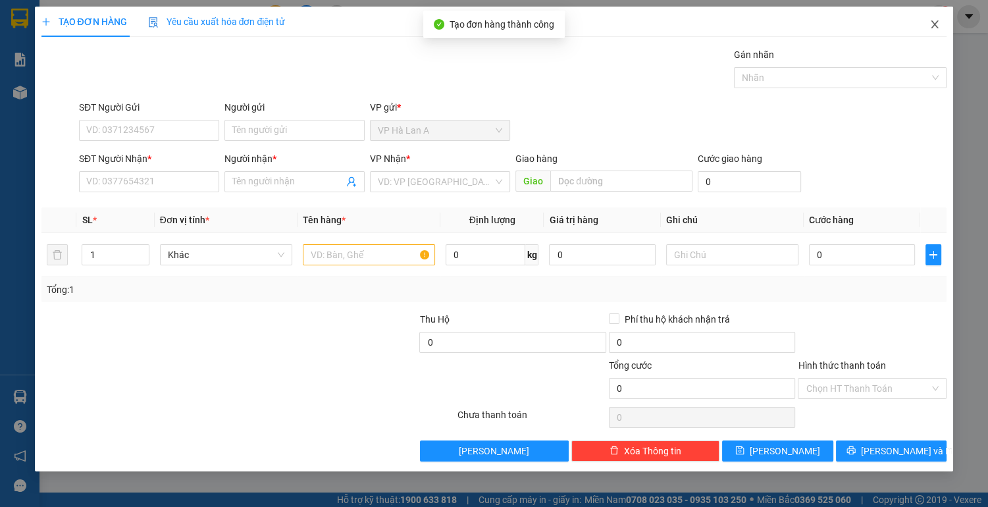
click at [935, 24] on icon "close" at bounding box center [934, 24] width 7 height 8
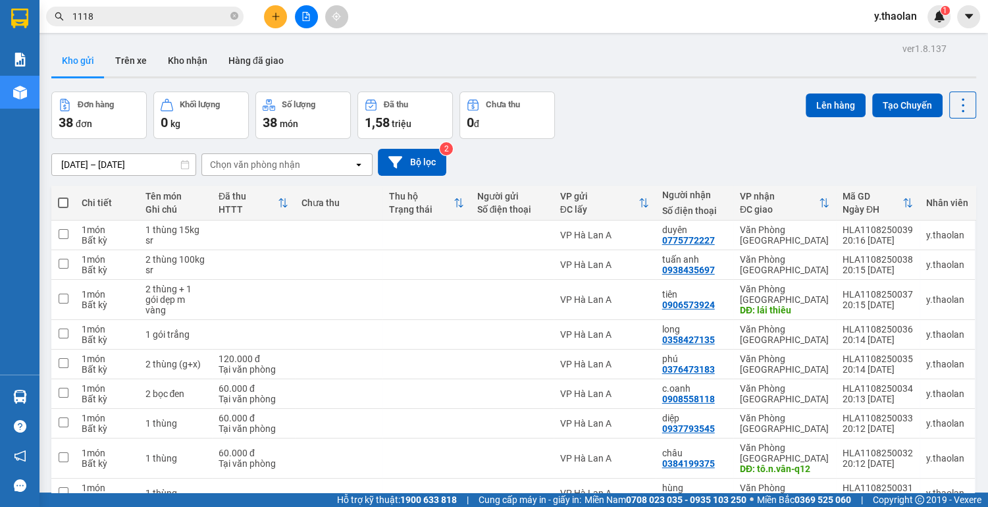
click at [63, 203] on span at bounding box center [63, 202] width 11 height 11
click at [63, 196] on input "checkbox" at bounding box center [63, 196] width 0 height 0
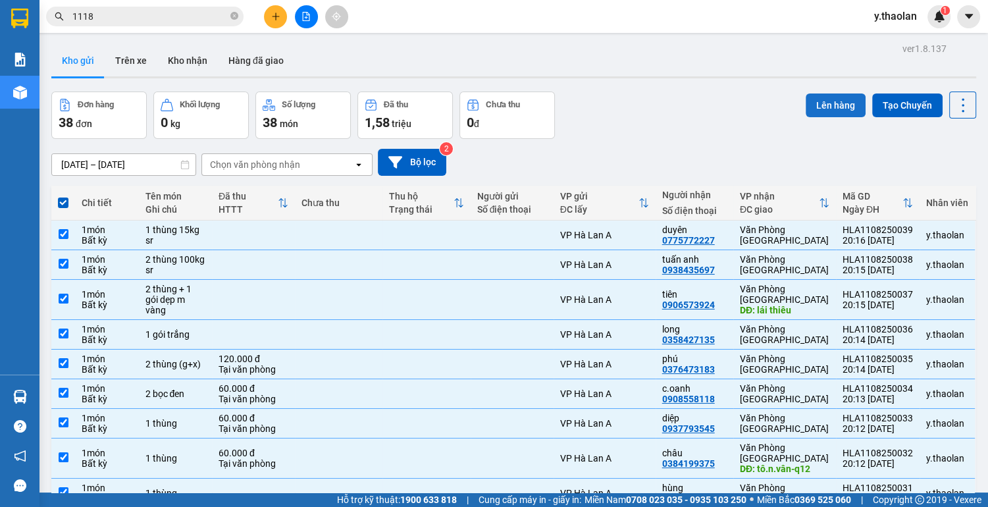
click at [830, 103] on button "Lên hàng" at bounding box center [836, 105] width 60 height 24
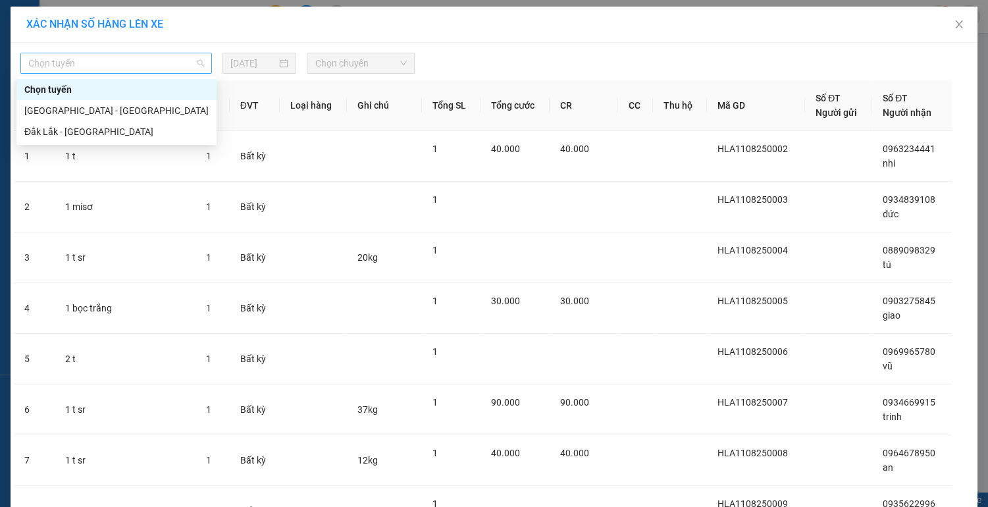
click at [139, 66] on span "Chọn tuyến" at bounding box center [116, 63] width 176 height 20
click at [79, 132] on div "Đắk Lắk - [GEOGRAPHIC_DATA]" at bounding box center [116, 131] width 184 height 14
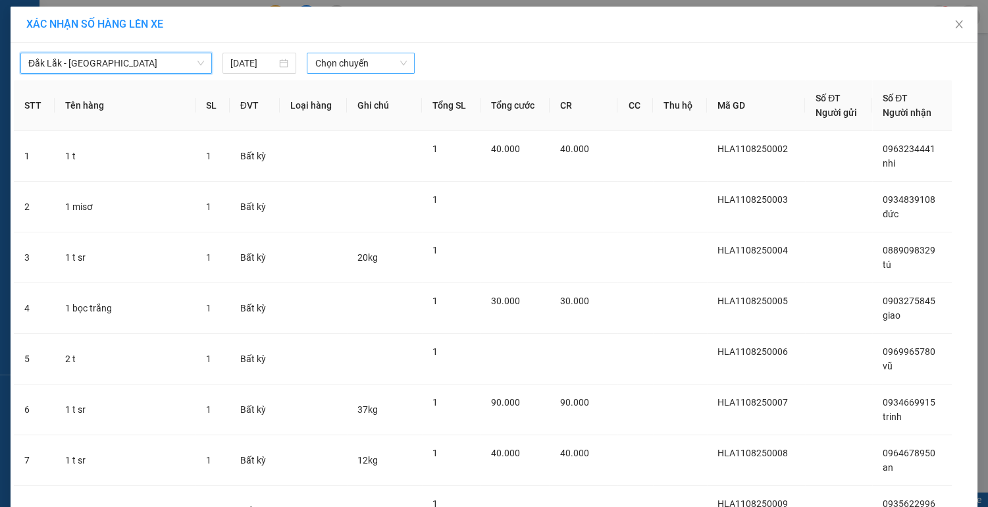
click at [363, 65] on span "Chọn chuyến" at bounding box center [360, 63] width 91 height 20
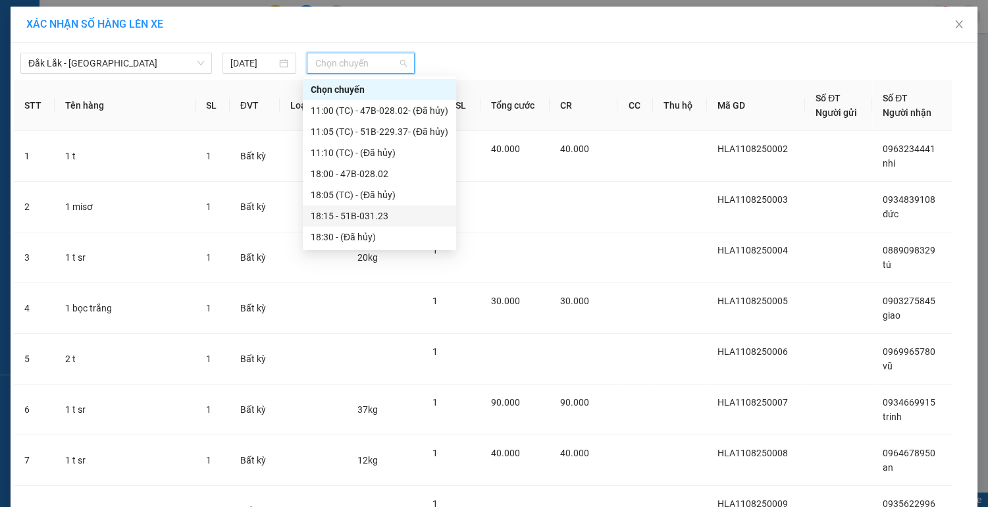
click at [379, 219] on div "18:15 - 51B-031.23" at bounding box center [380, 216] width 138 height 14
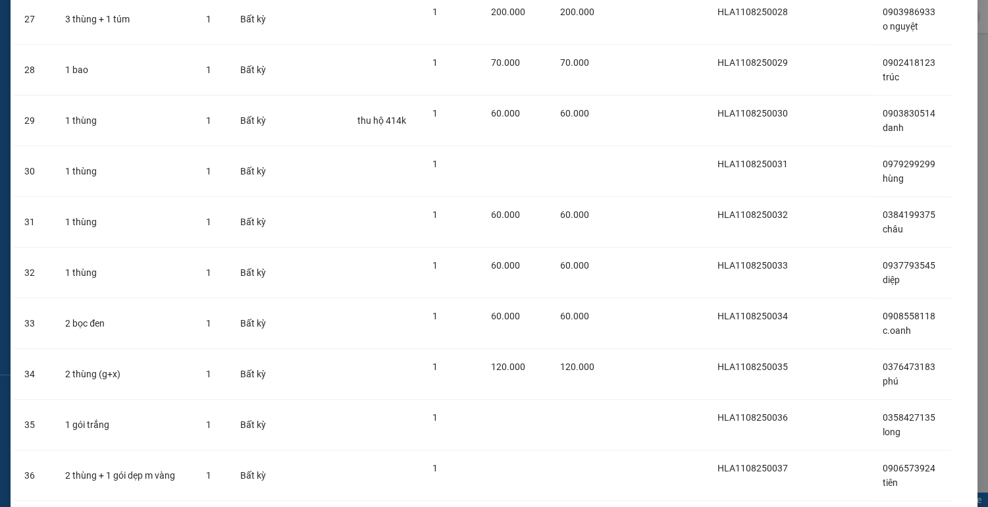
scroll to position [1659, 0]
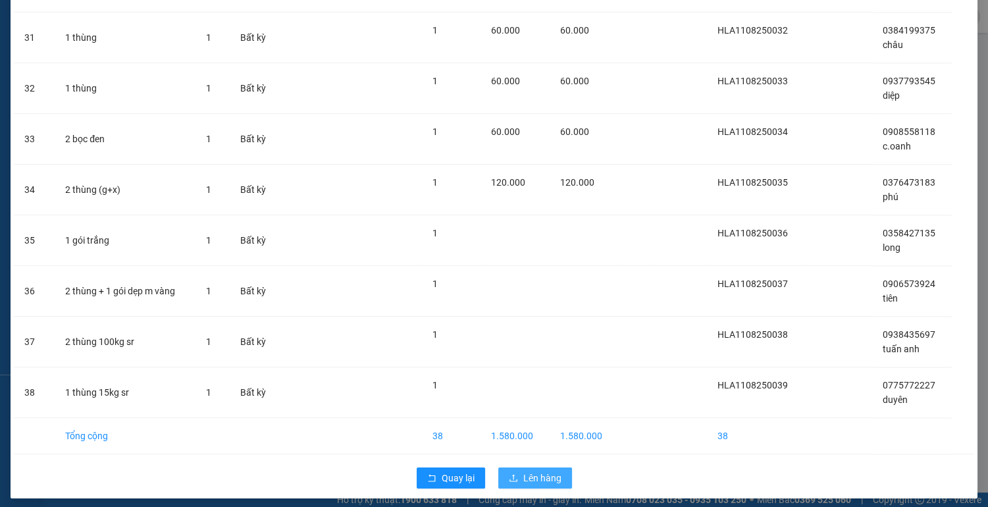
click at [511, 473] on icon "upload" at bounding box center [513, 477] width 9 height 9
